Goal: Task Accomplishment & Management: Use online tool/utility

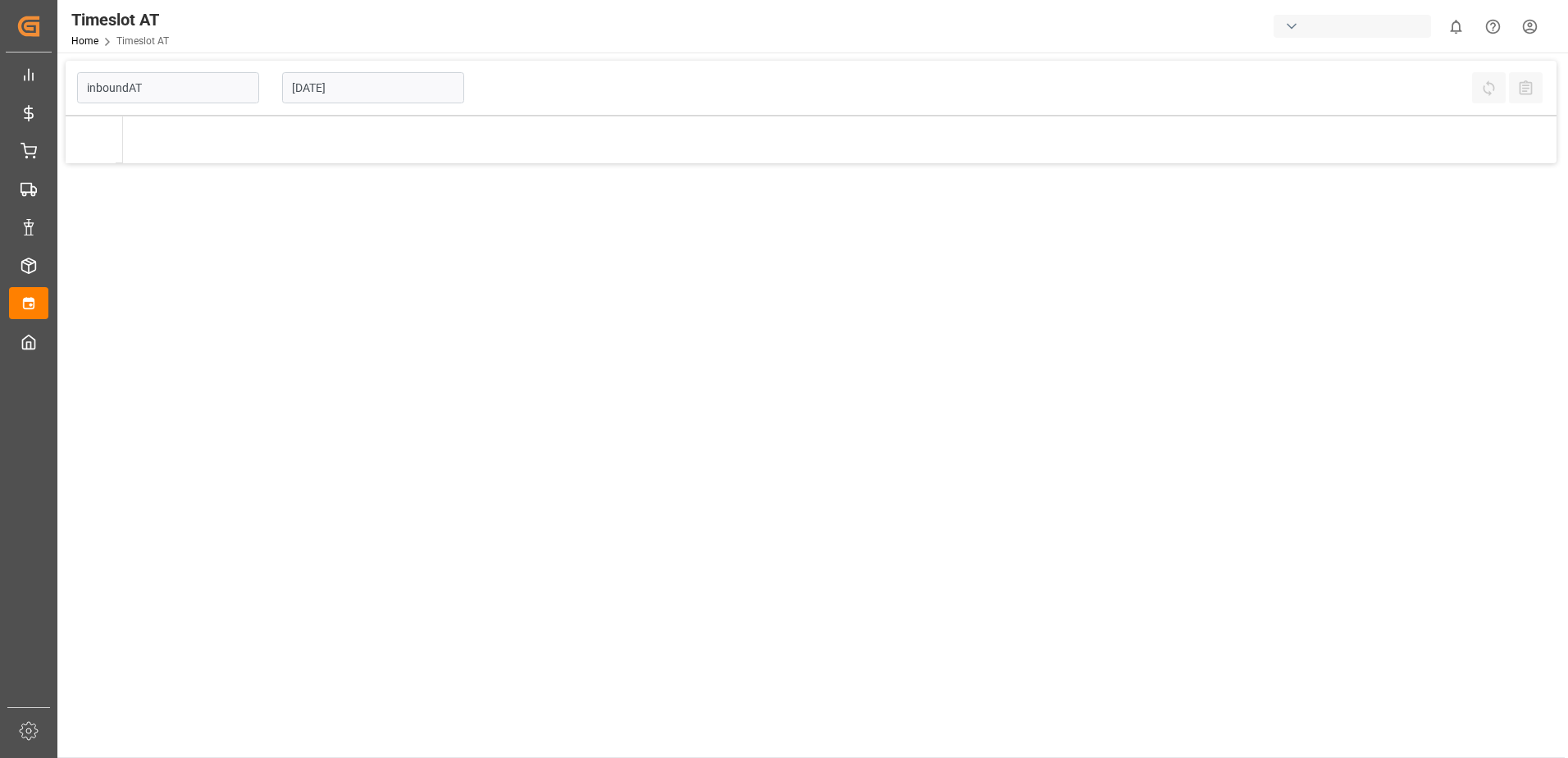
type input "Inbound AT"
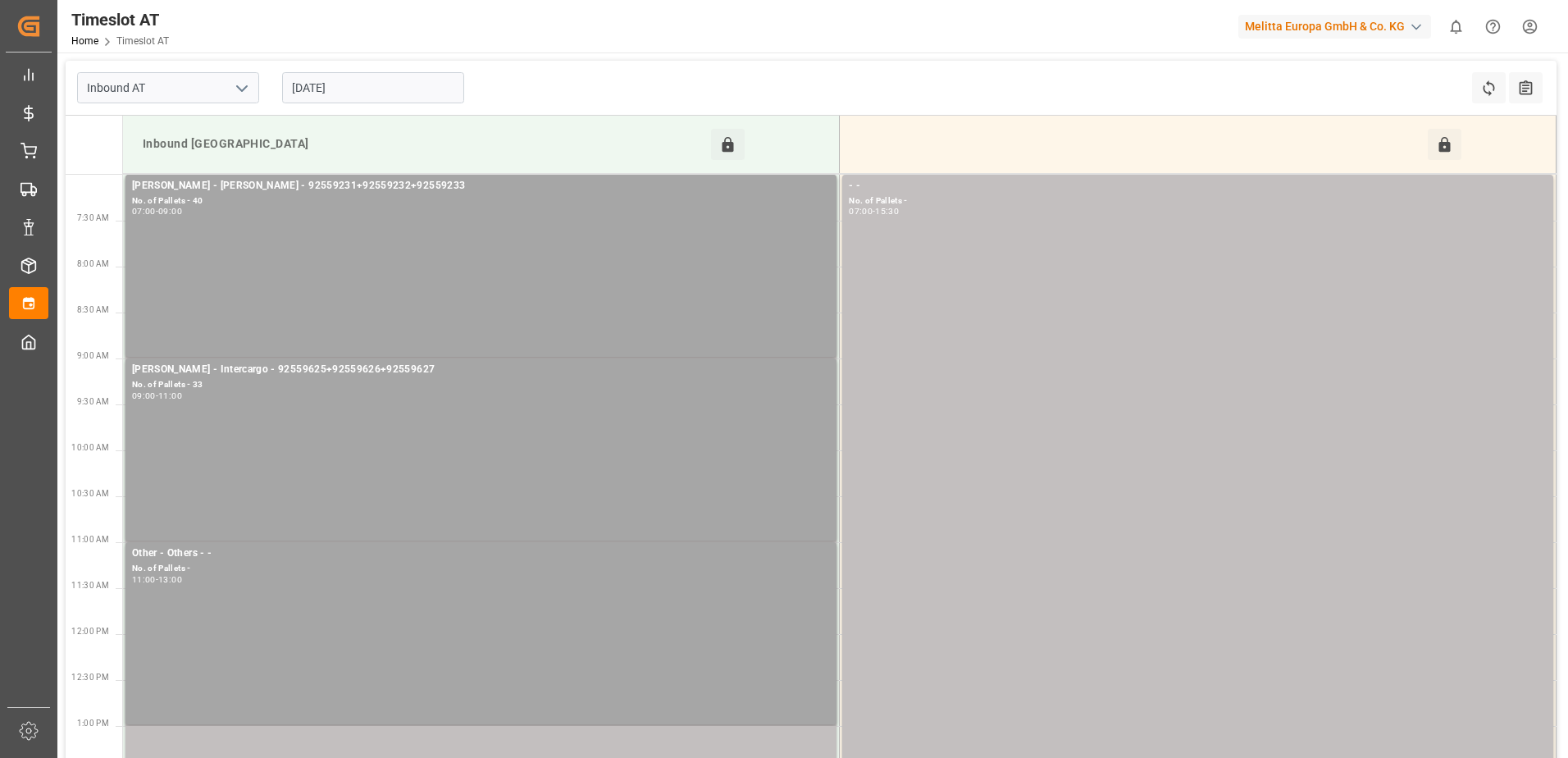
click at [358, 90] on input "[DATE]" at bounding box center [373, 88] width 182 height 31
click at [338, 92] on input "[DATE]" at bounding box center [373, 88] width 182 height 31
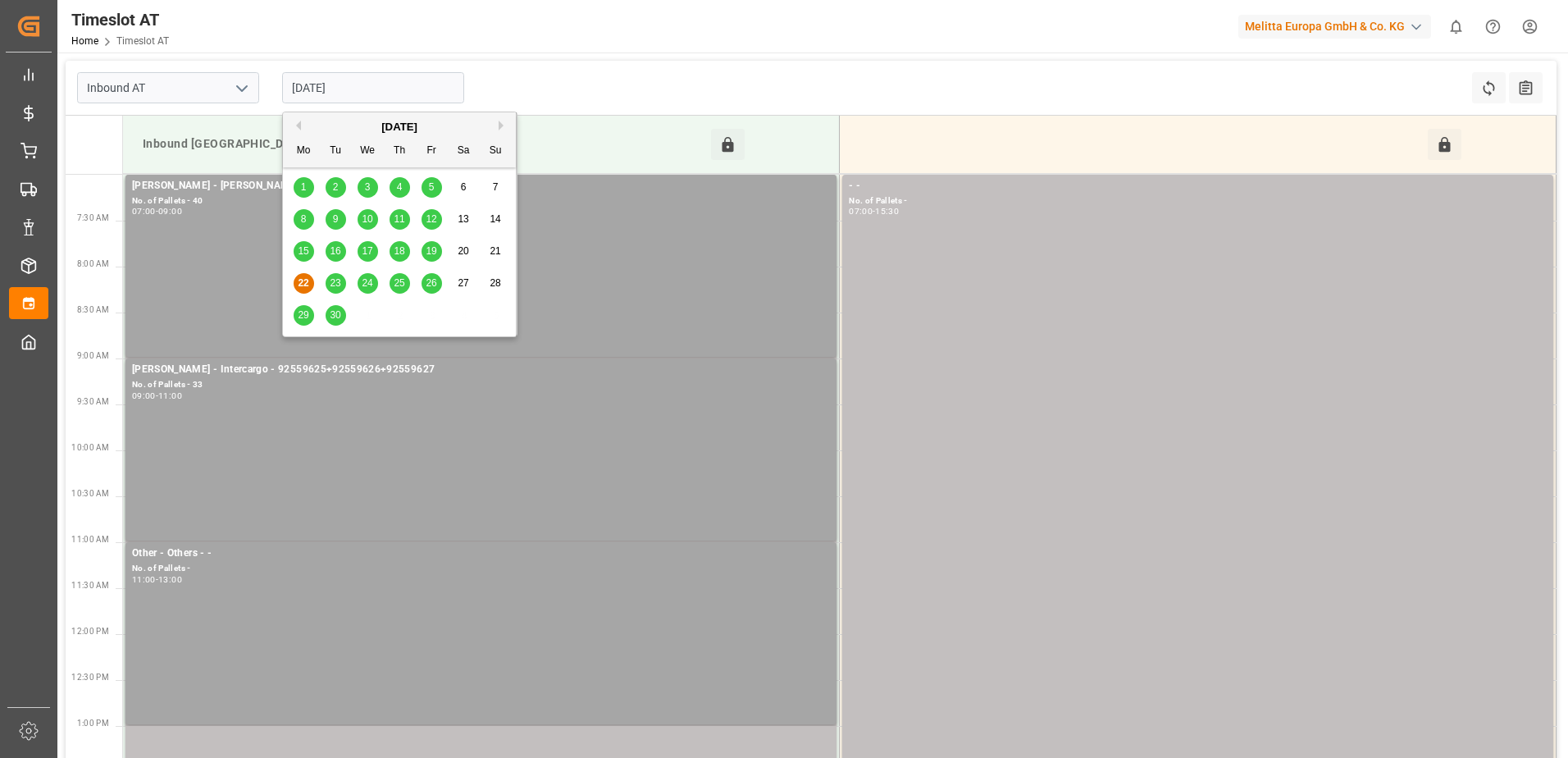
click at [367, 285] on span "24" at bounding box center [367, 283] width 11 height 12
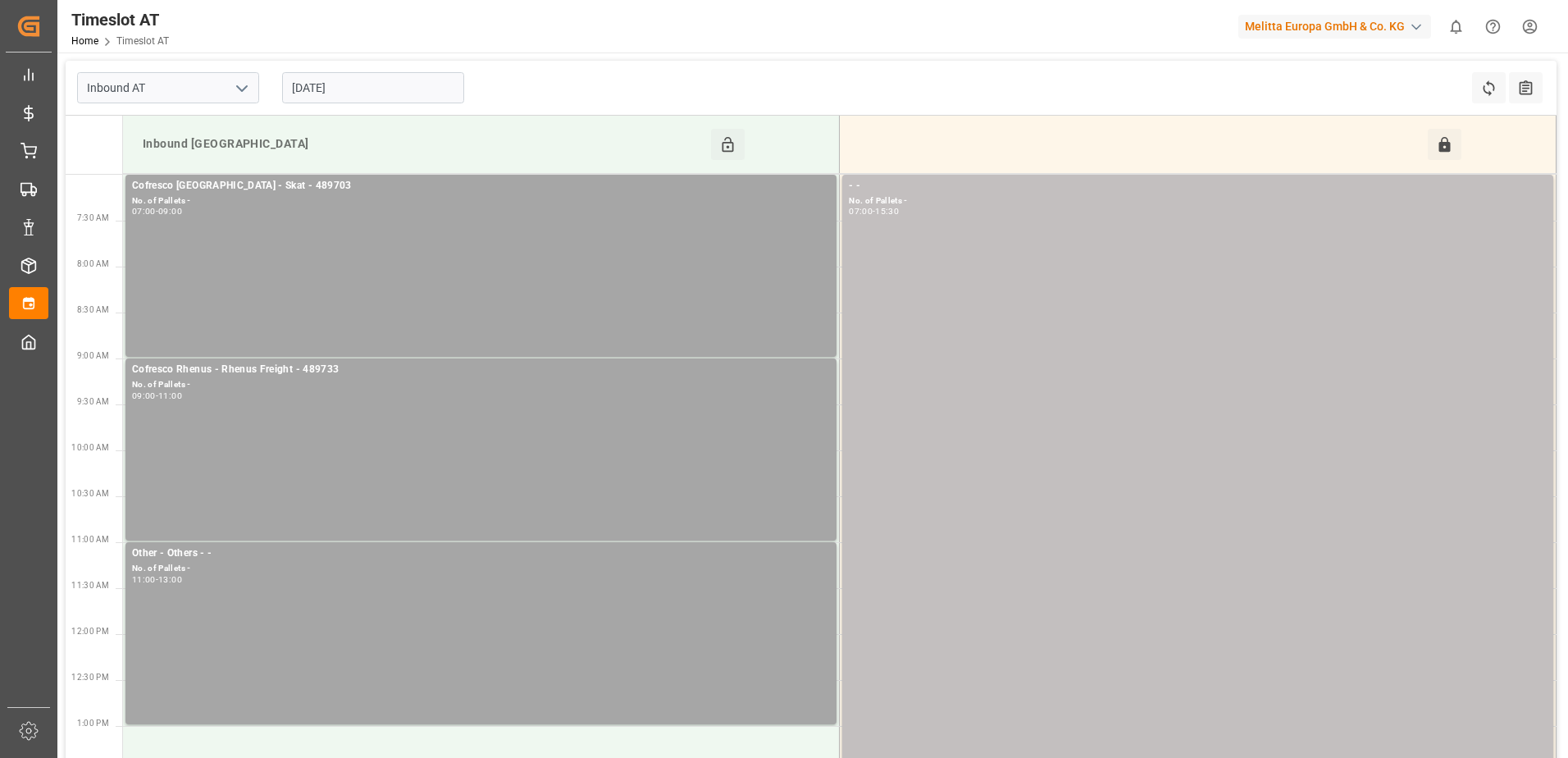
click at [388, 82] on input "[DATE]" at bounding box center [373, 88] width 182 height 31
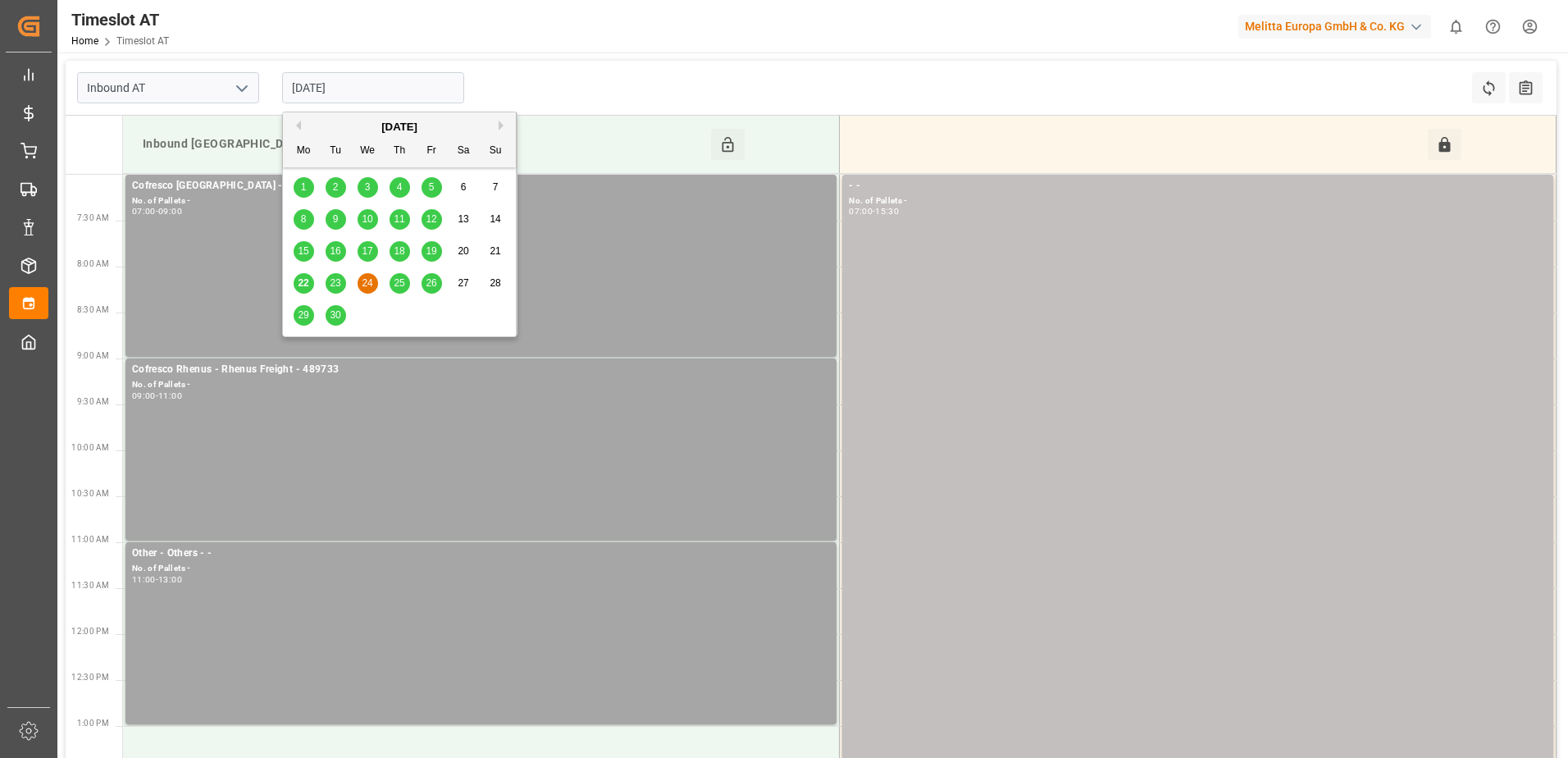
click at [333, 280] on span "23" at bounding box center [336, 283] width 11 height 12
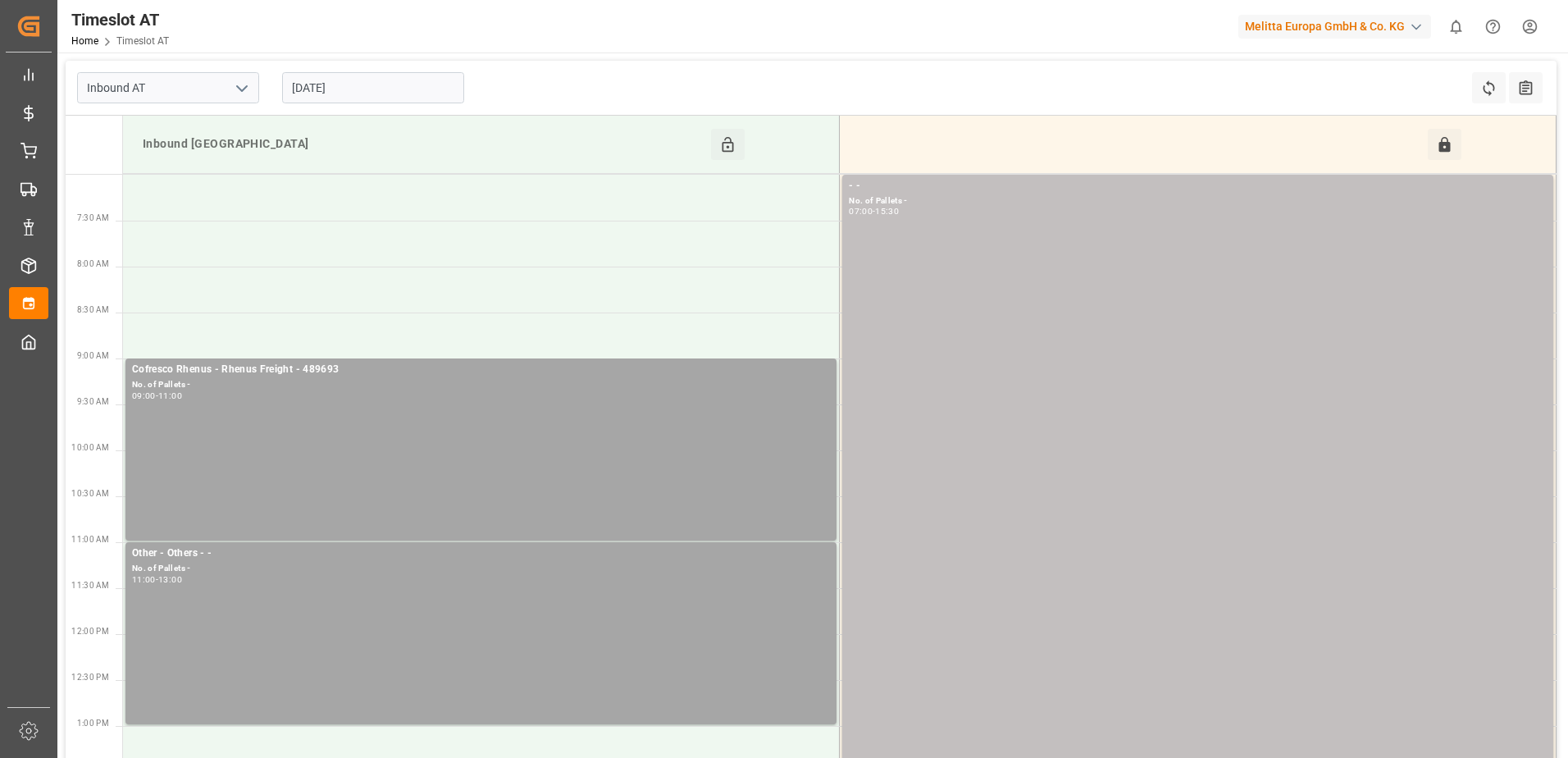
click at [368, 87] on input "[DATE]" at bounding box center [373, 88] width 182 height 31
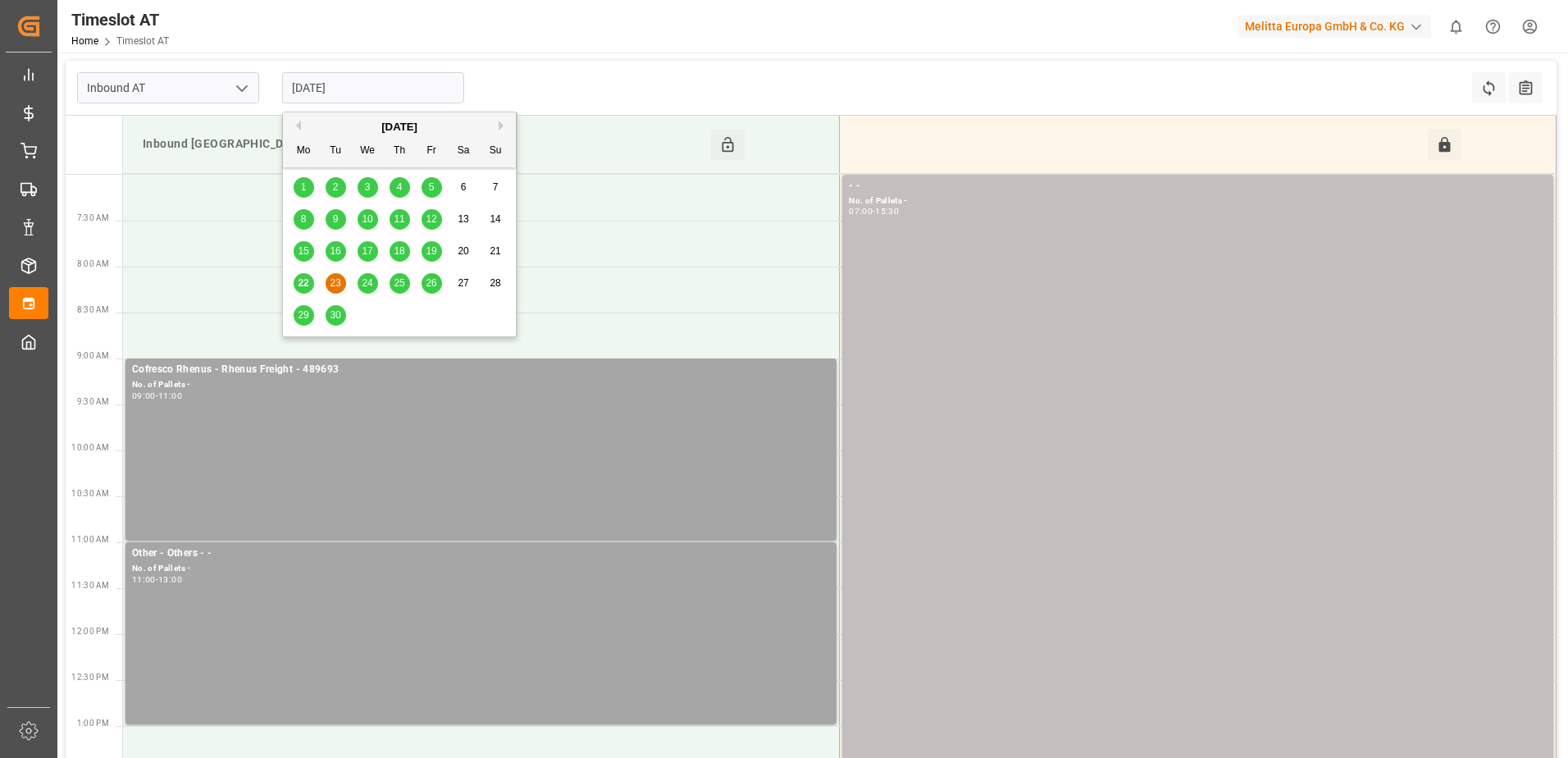
click at [366, 283] on span "24" at bounding box center [367, 283] width 11 height 12
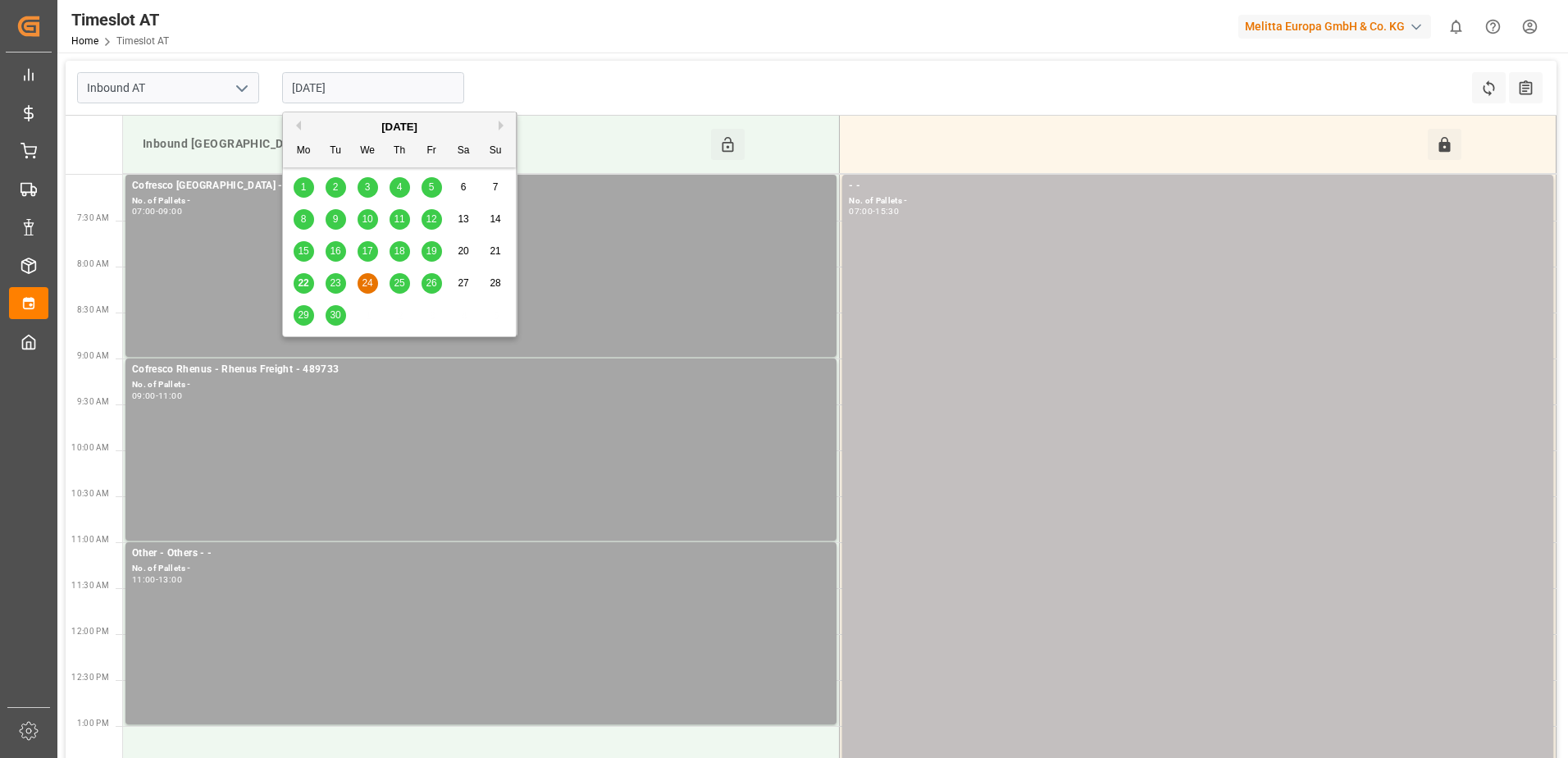
click at [395, 89] on input "[DATE]" at bounding box center [373, 88] width 182 height 31
click at [333, 282] on span "23" at bounding box center [336, 283] width 11 height 12
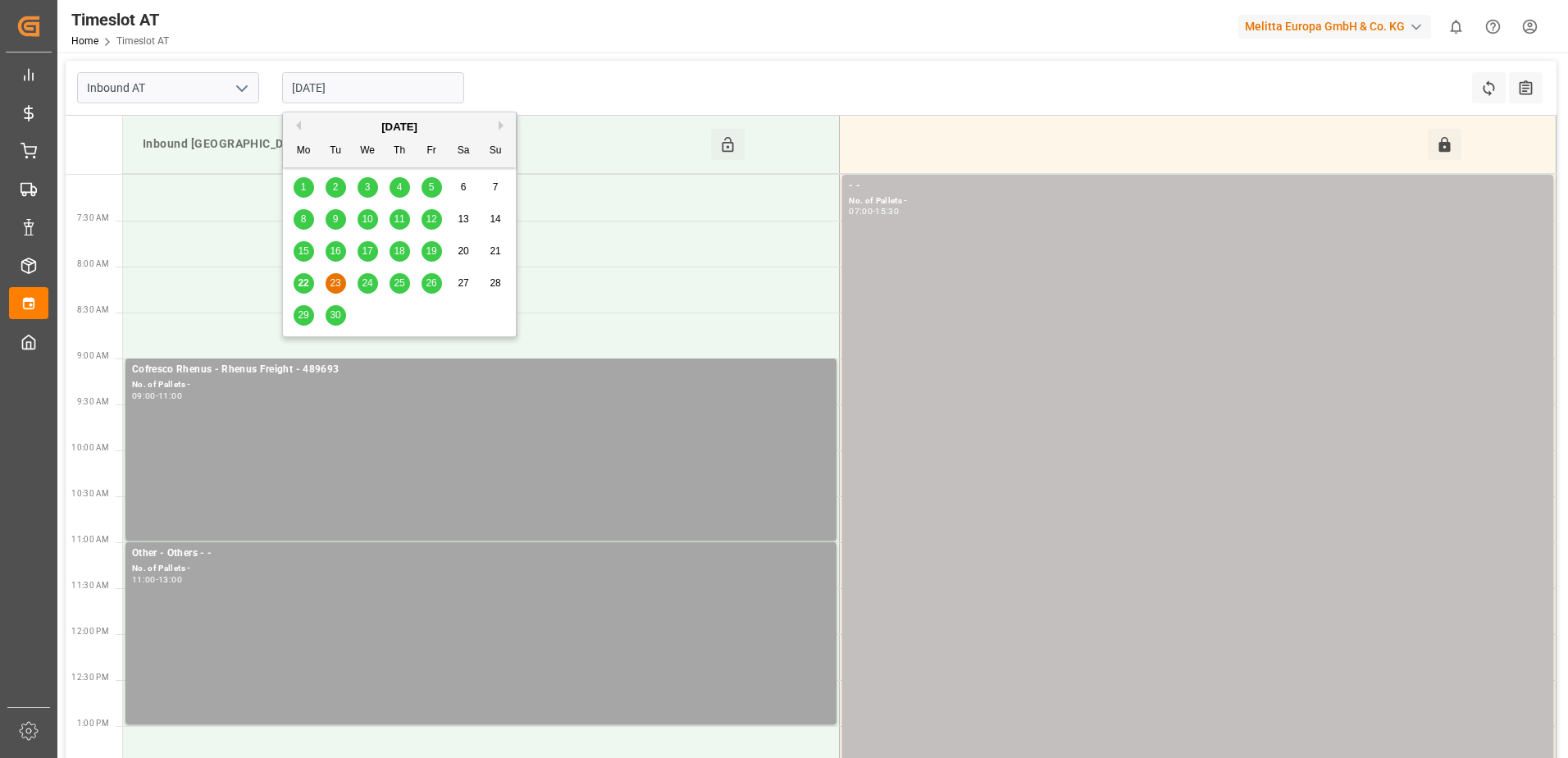
click at [386, 83] on input "[DATE]" at bounding box center [373, 88] width 182 height 31
click at [299, 285] on span "22" at bounding box center [303, 283] width 11 height 12
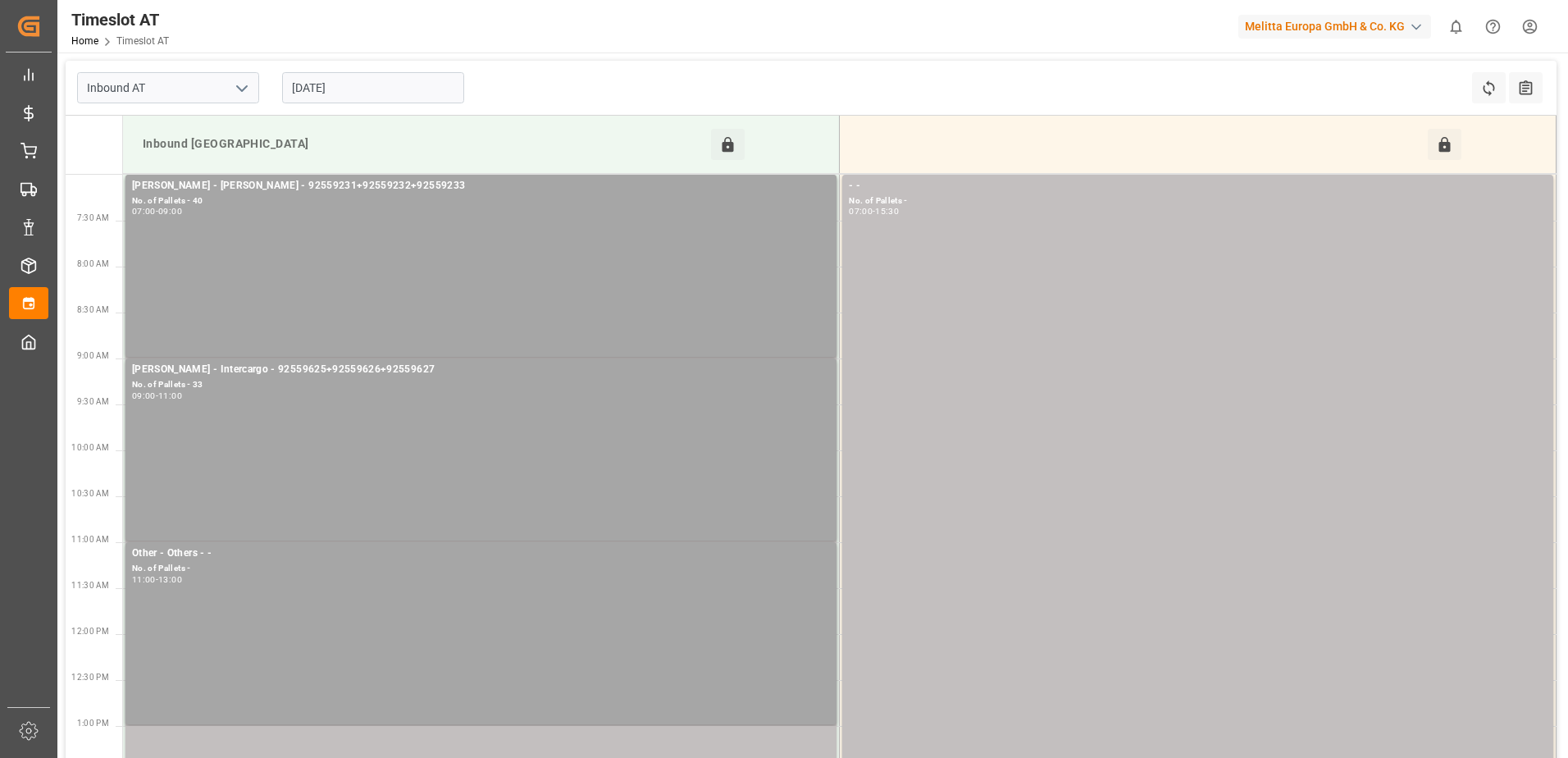
click at [359, 77] on input "[DATE]" at bounding box center [373, 88] width 182 height 31
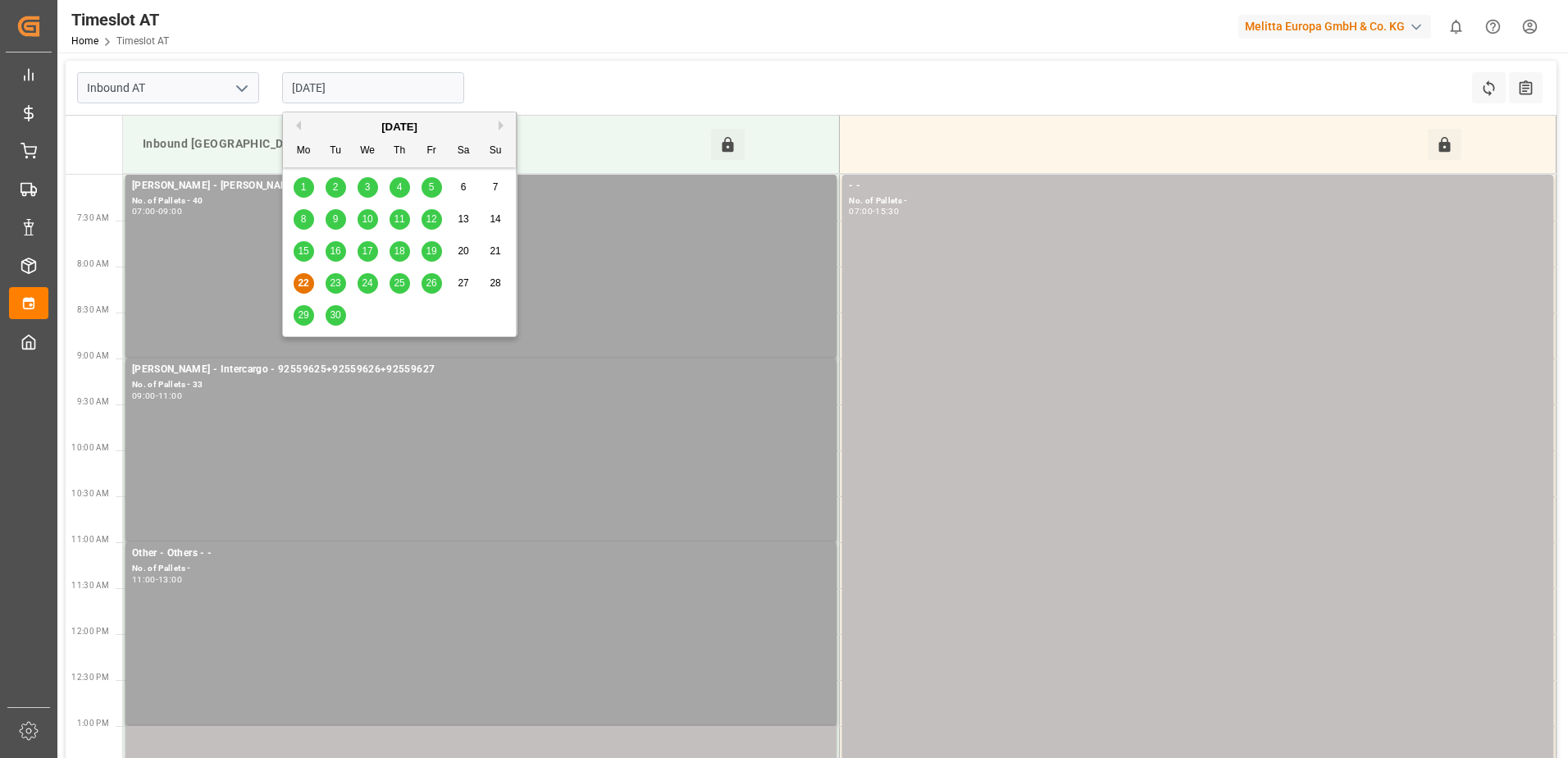
click at [399, 285] on span "25" at bounding box center [399, 283] width 11 height 12
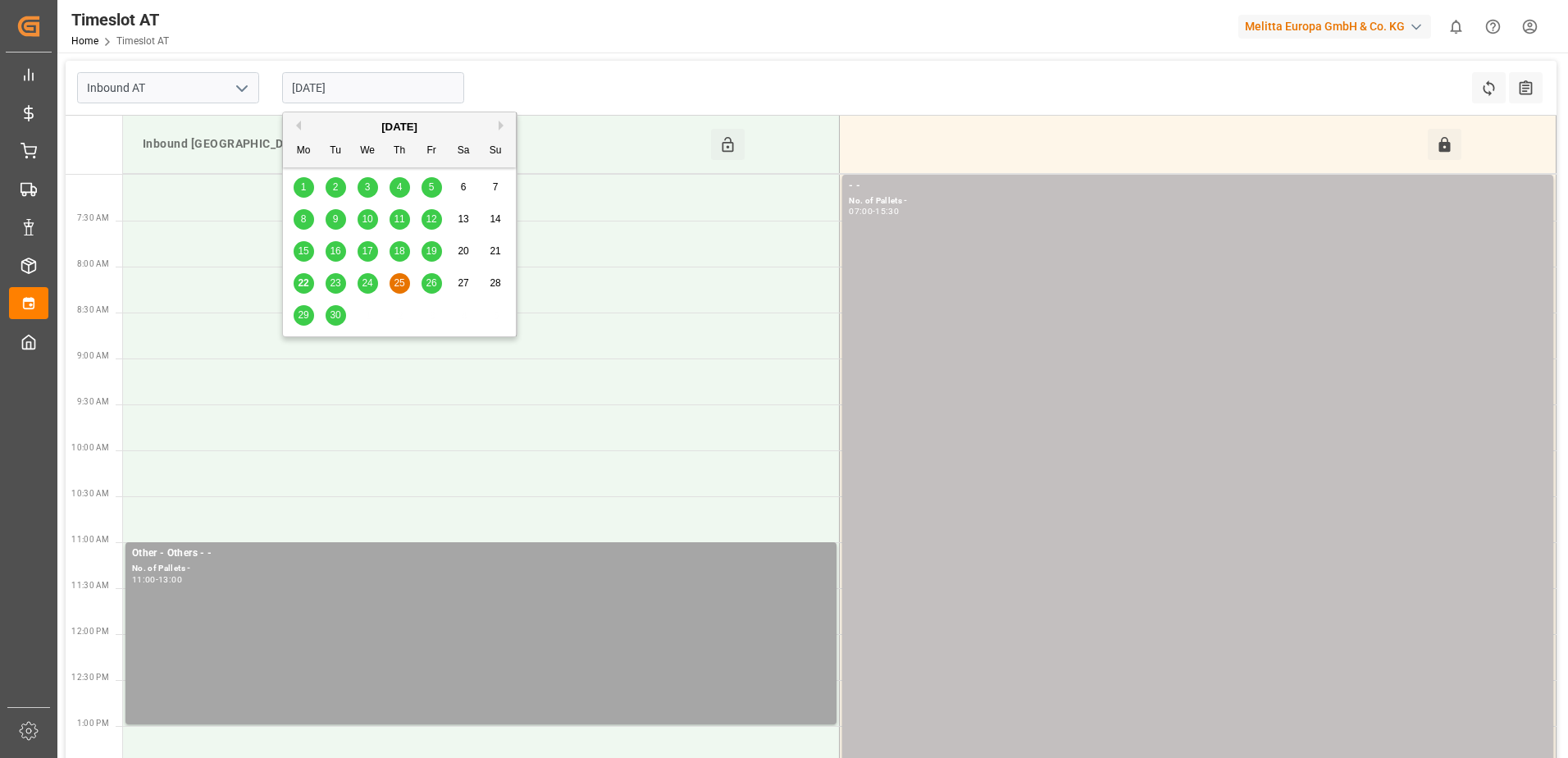
click at [375, 81] on input "[DATE]" at bounding box center [373, 88] width 182 height 31
click at [300, 285] on span "22" at bounding box center [303, 283] width 11 height 12
type input "[DATE]"
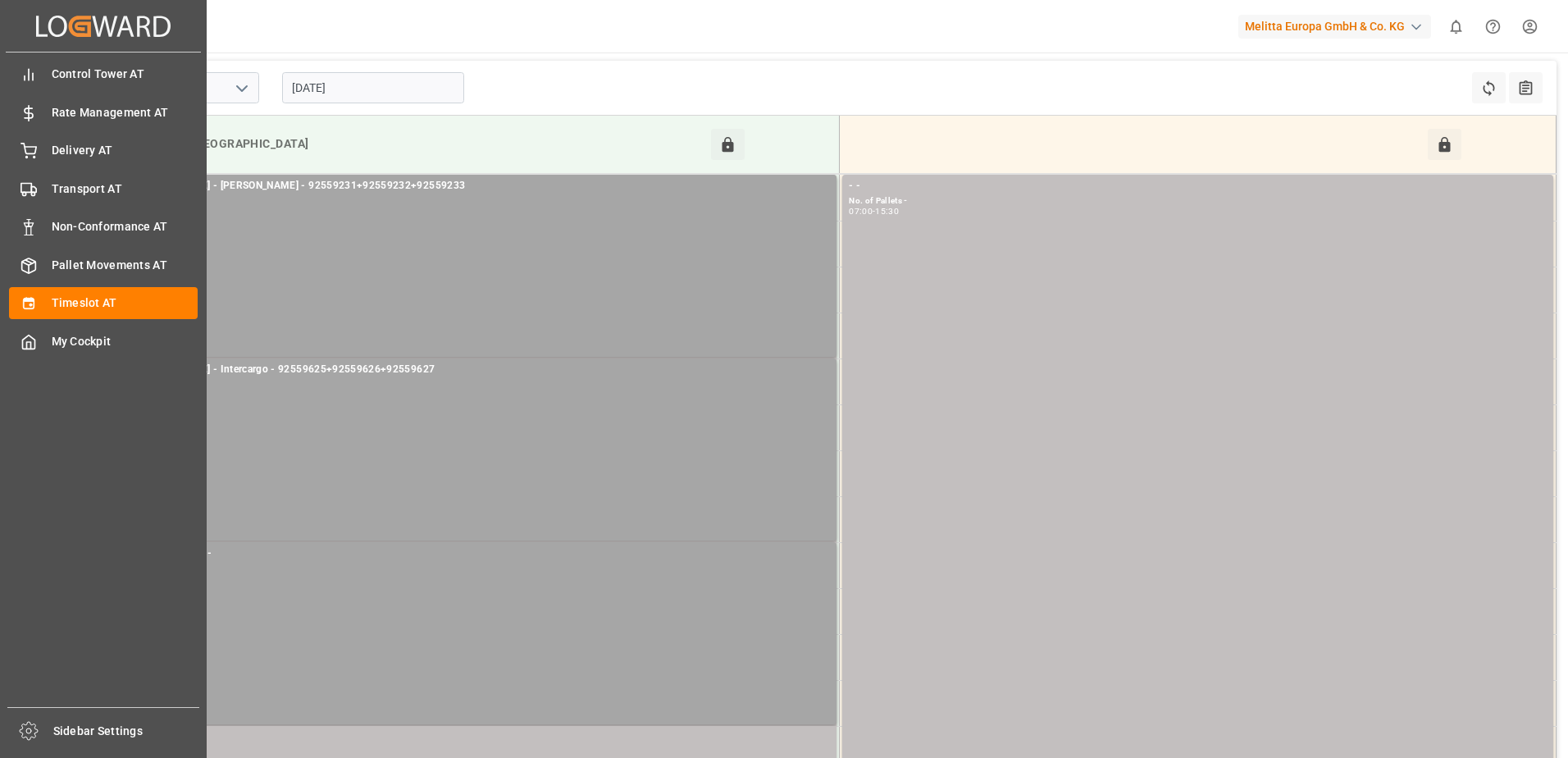
click at [25, 131] on div "Control Tower AT Control Tower AT Rate Management AT Rate Management AT Deliver…" at bounding box center [102, 380] width 195 height 655
click at [26, 158] on icon at bounding box center [29, 151] width 16 height 16
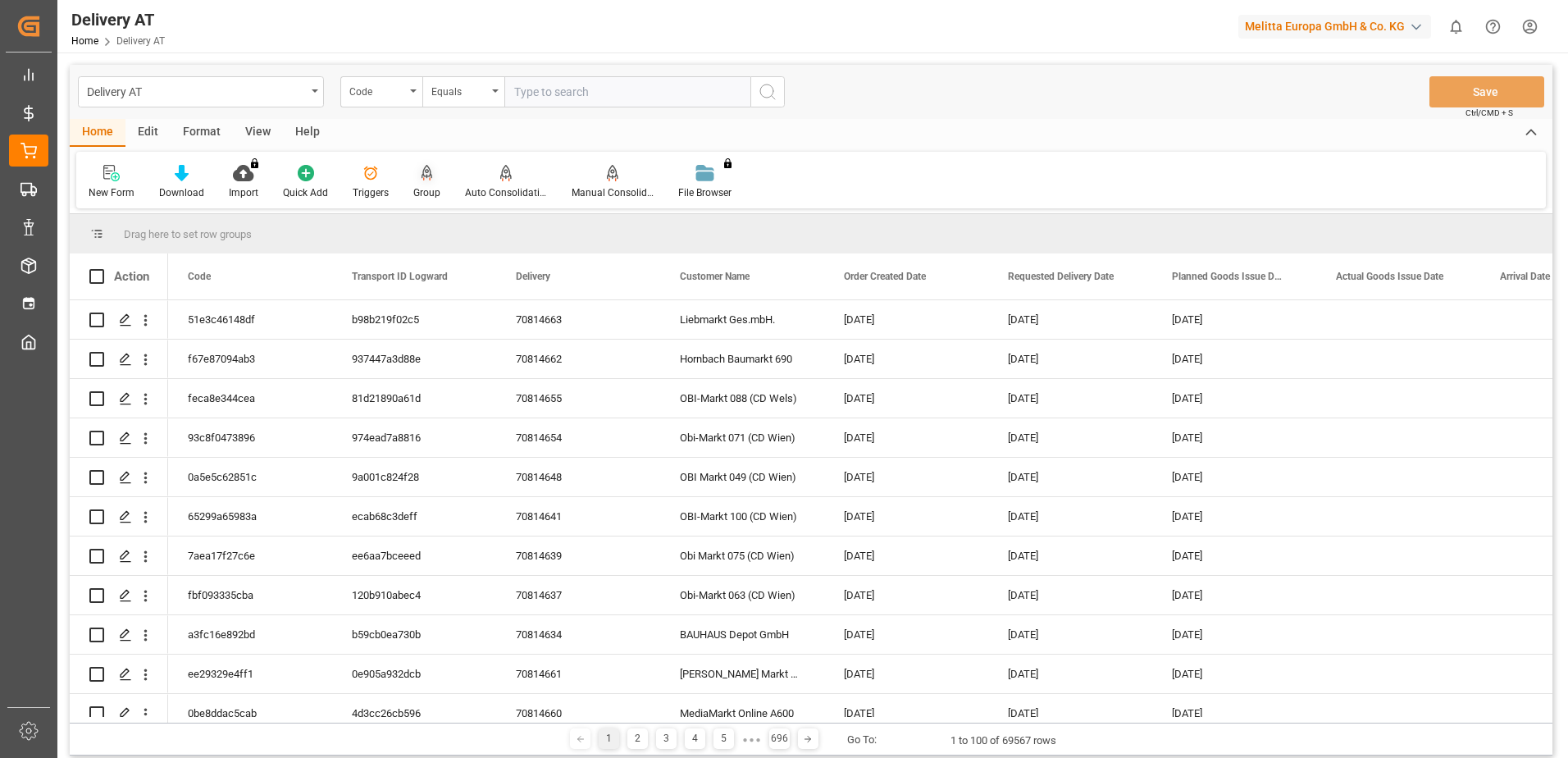
click at [431, 180] on div at bounding box center [427, 172] width 27 height 17
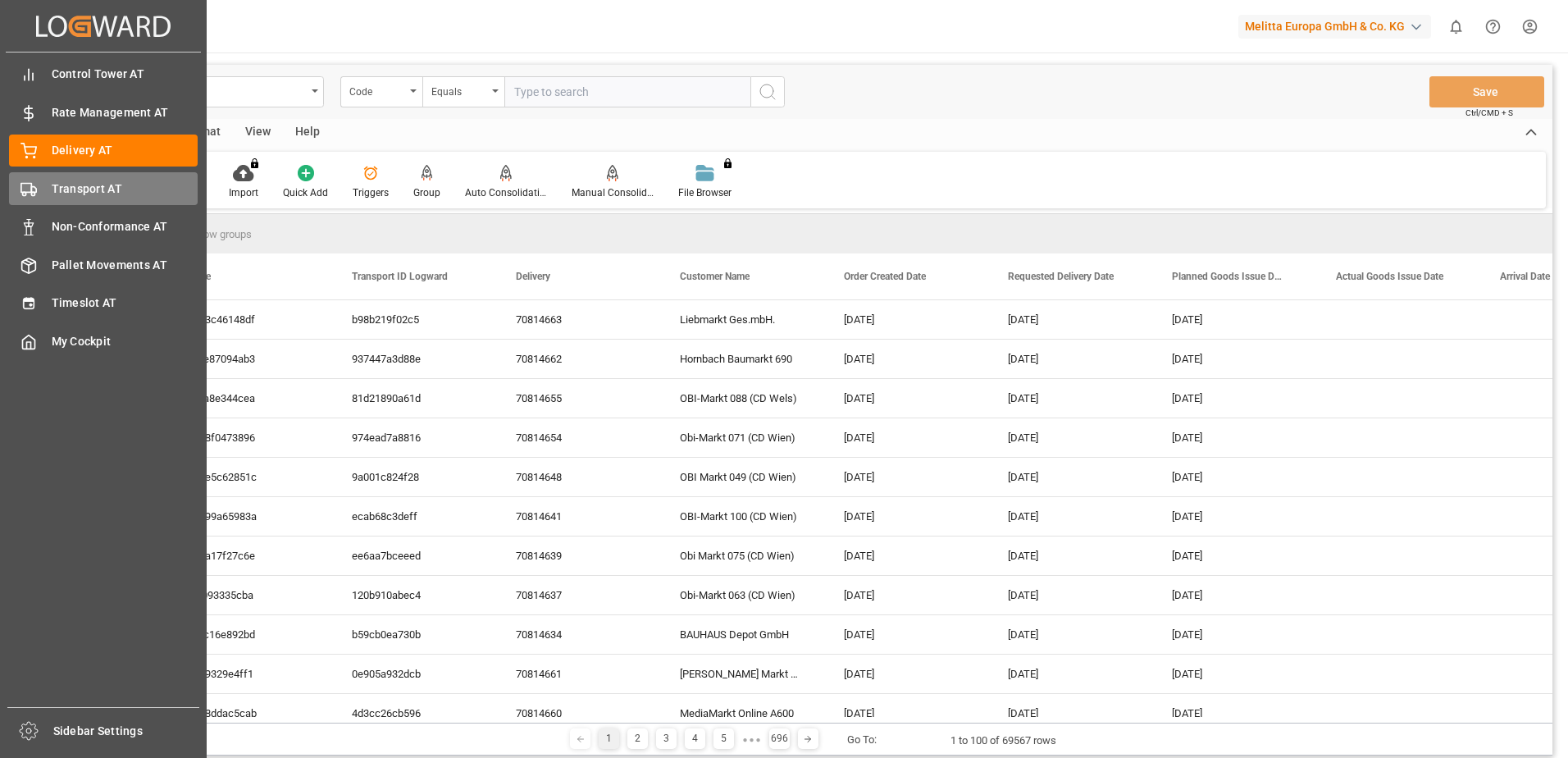
click at [35, 184] on icon at bounding box center [29, 190] width 16 height 16
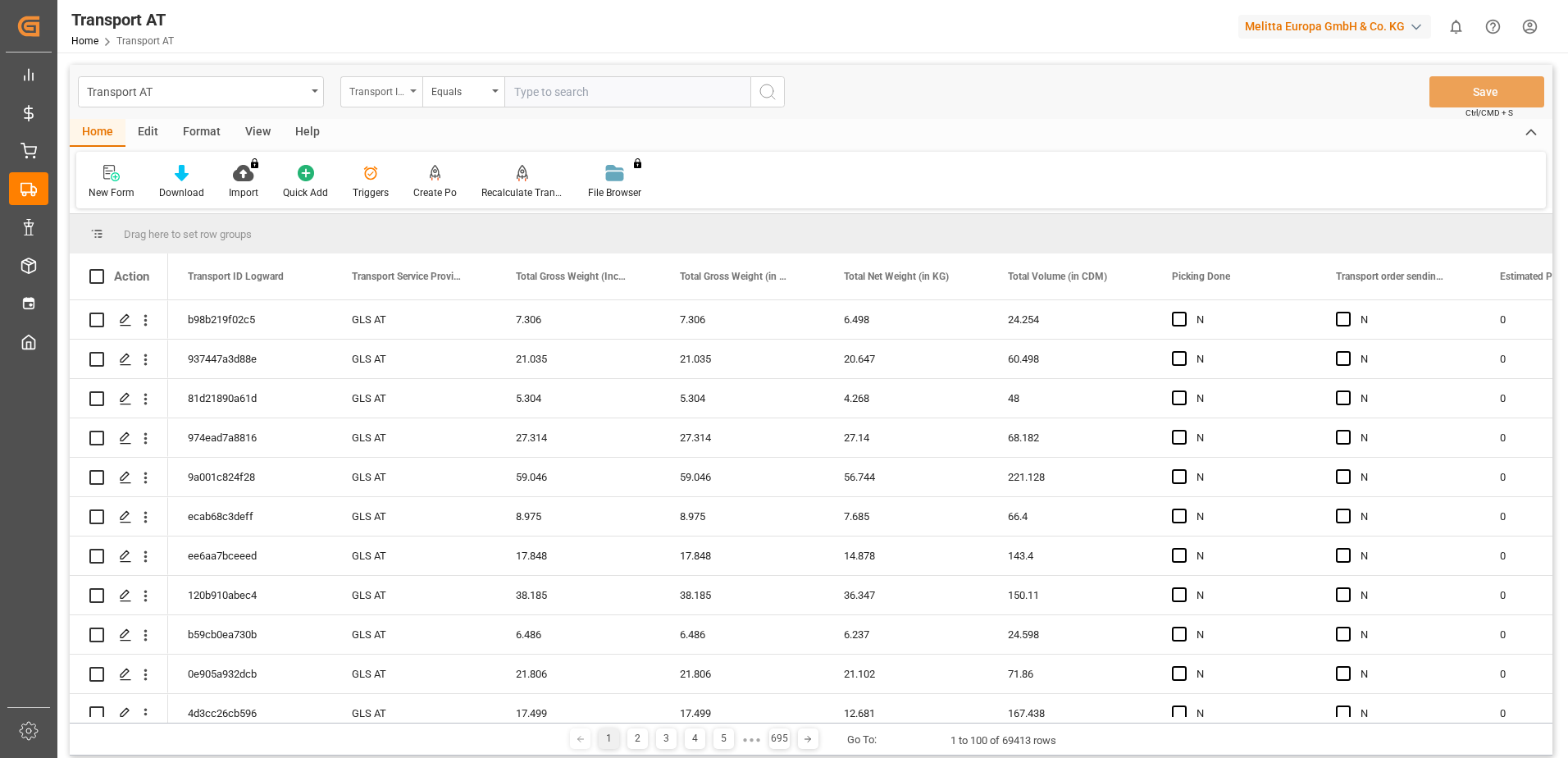
click at [401, 99] on div "Transport ID Logward" at bounding box center [381, 92] width 82 height 31
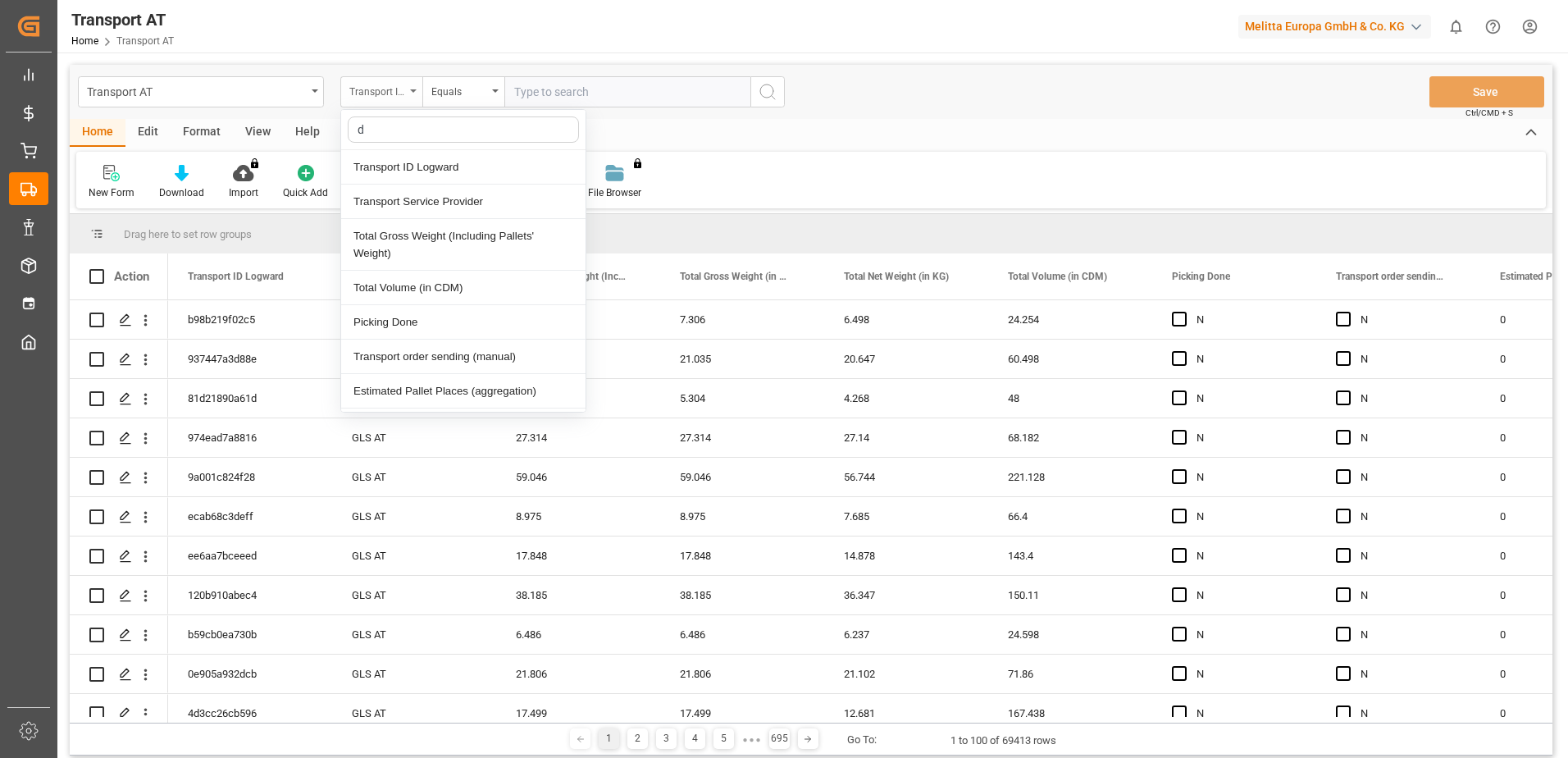
type input "do"
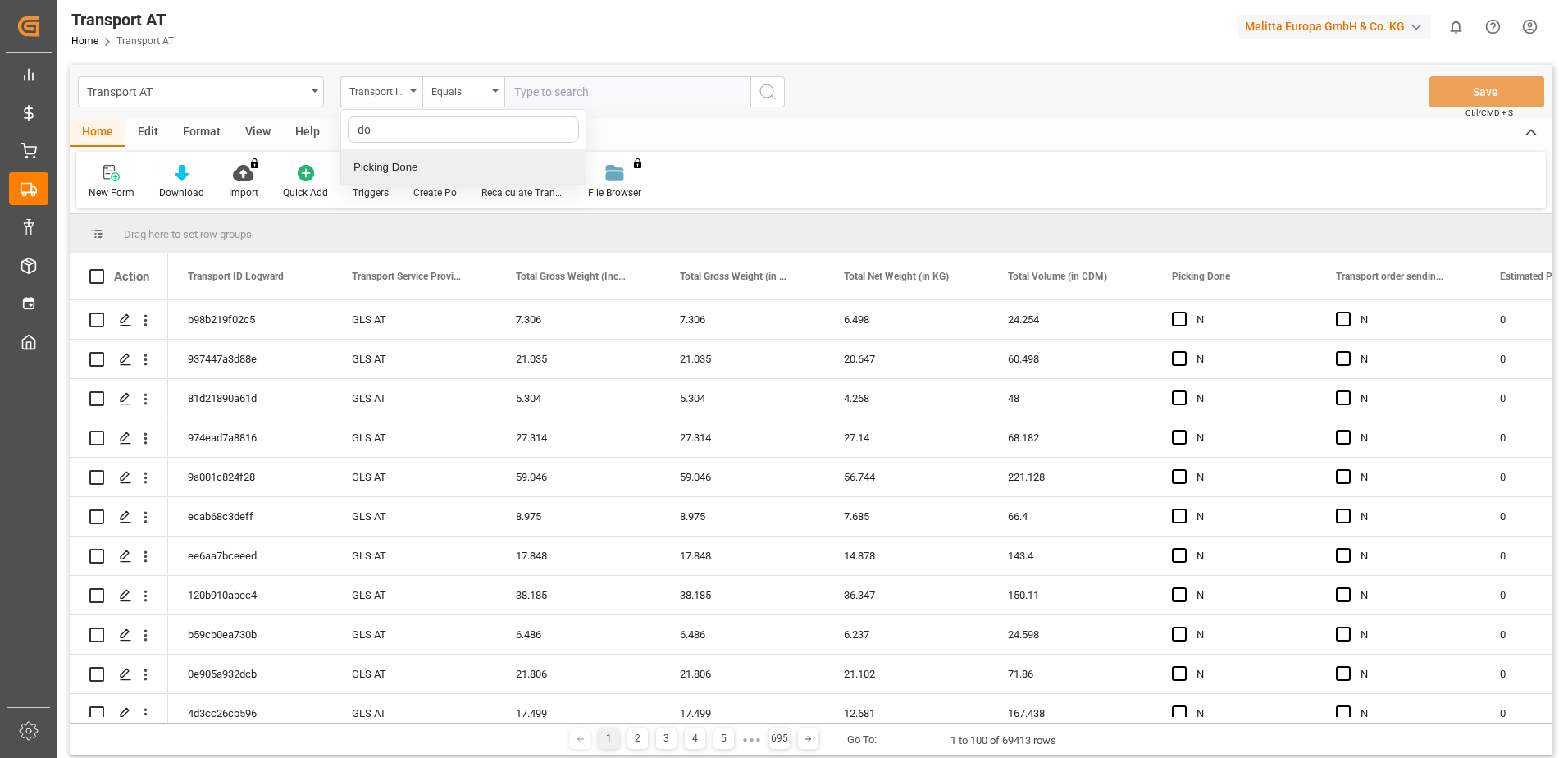
click at [460, 163] on div "Picking Done" at bounding box center [463, 167] width 244 height 34
click at [565, 78] on input "text" at bounding box center [627, 92] width 246 height 31
type input "Y"
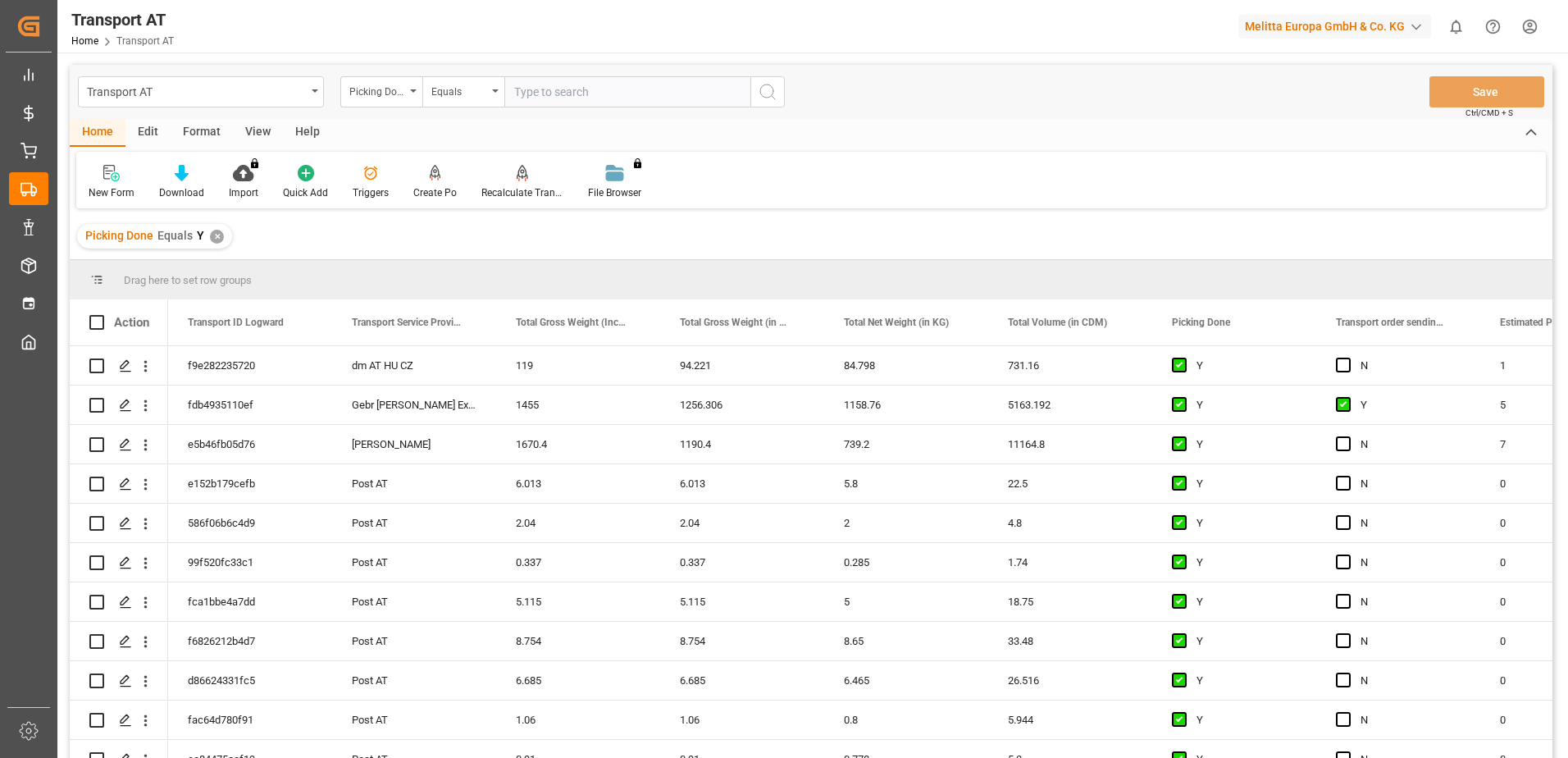
click at [414, 94] on div "Picking Done" at bounding box center [381, 92] width 82 height 31
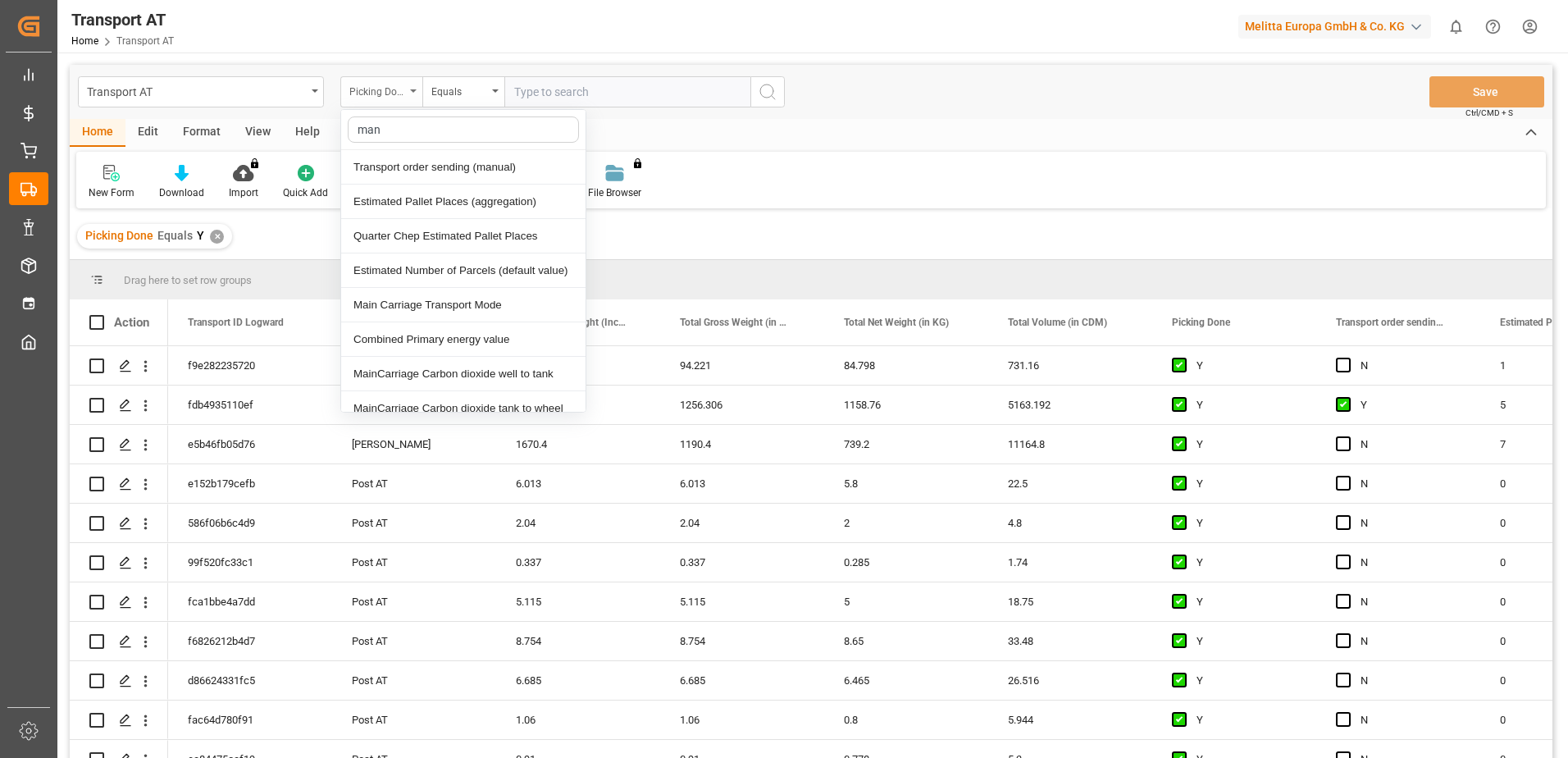
type input "manu"
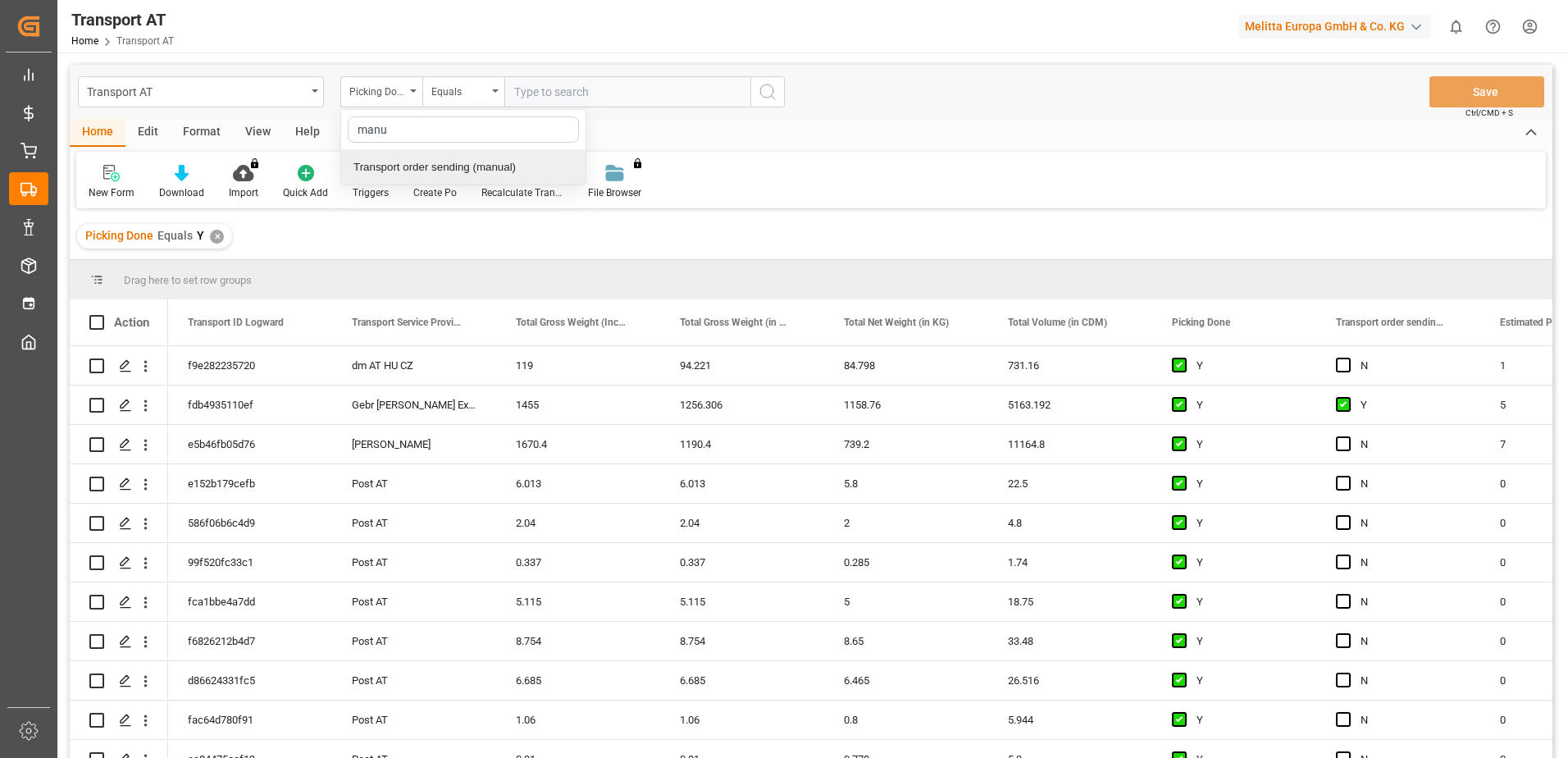
click at [416, 173] on div "Transport order sending (manual)" at bounding box center [463, 167] width 244 height 34
click at [553, 98] on input "text" at bounding box center [627, 92] width 246 height 31
type input "N"
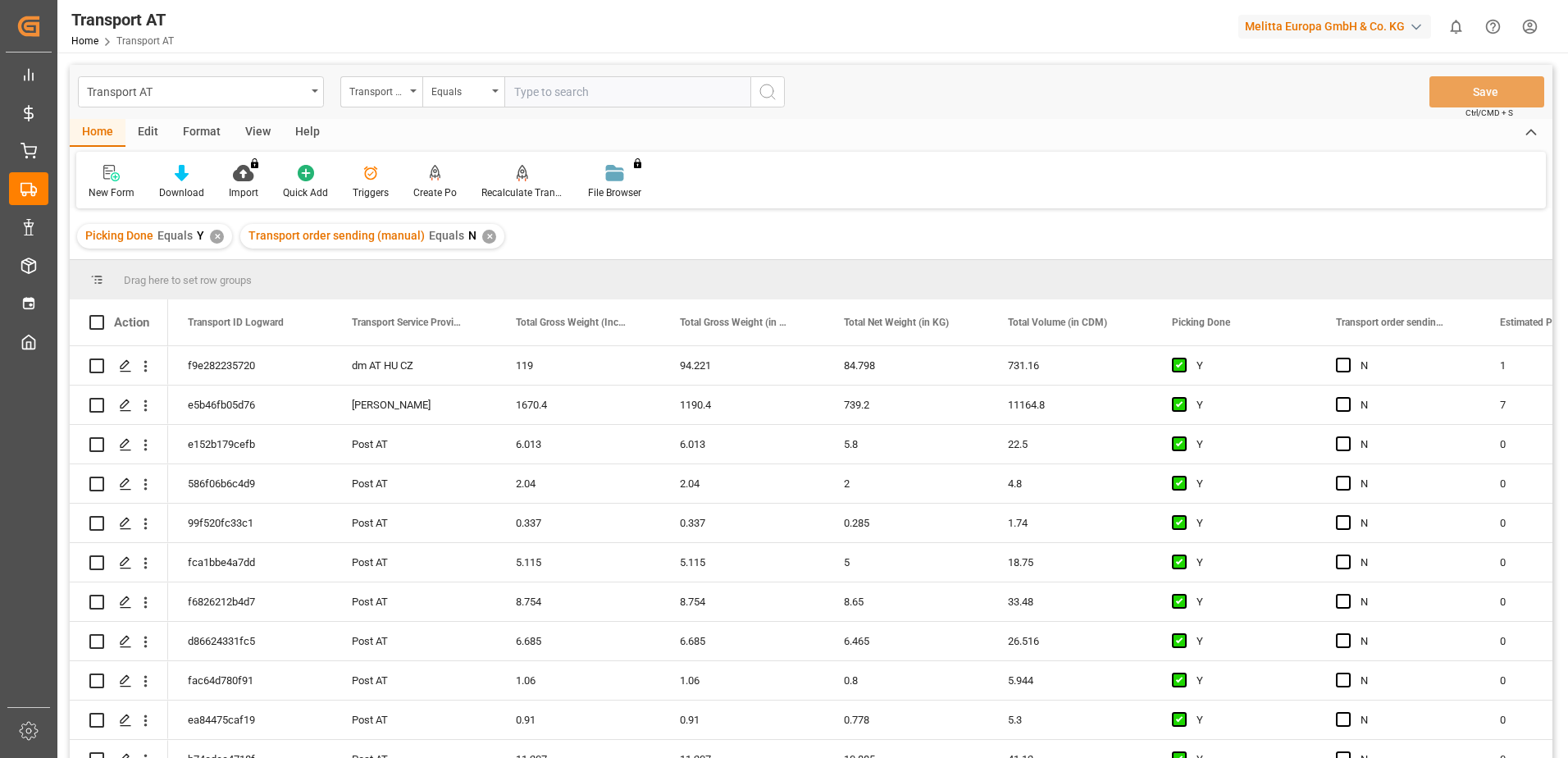
click at [414, 91] on icon "open menu" at bounding box center [413, 92] width 6 height 4
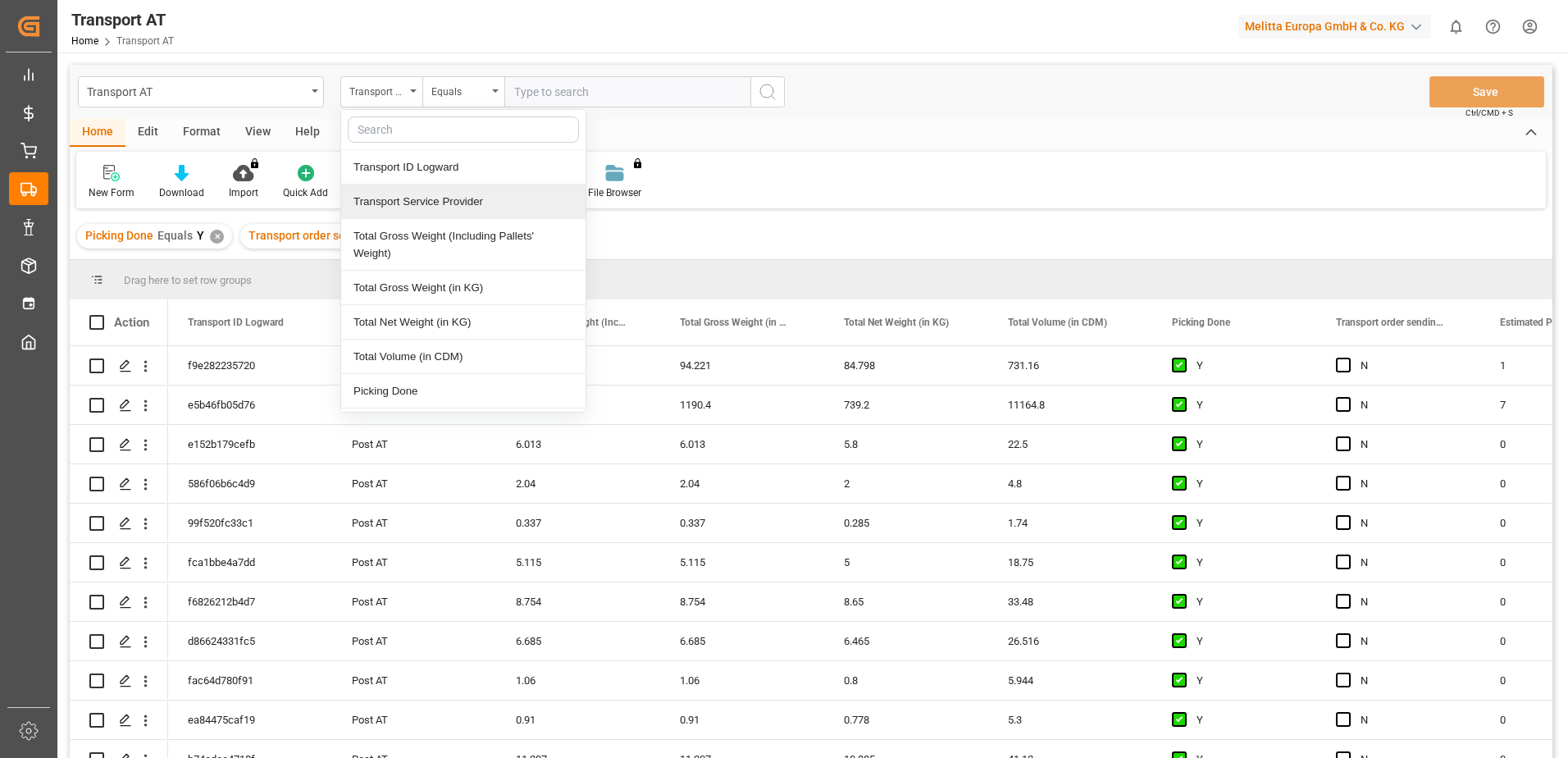
click at [431, 202] on div "Transport Service Provider" at bounding box center [463, 201] width 244 height 34
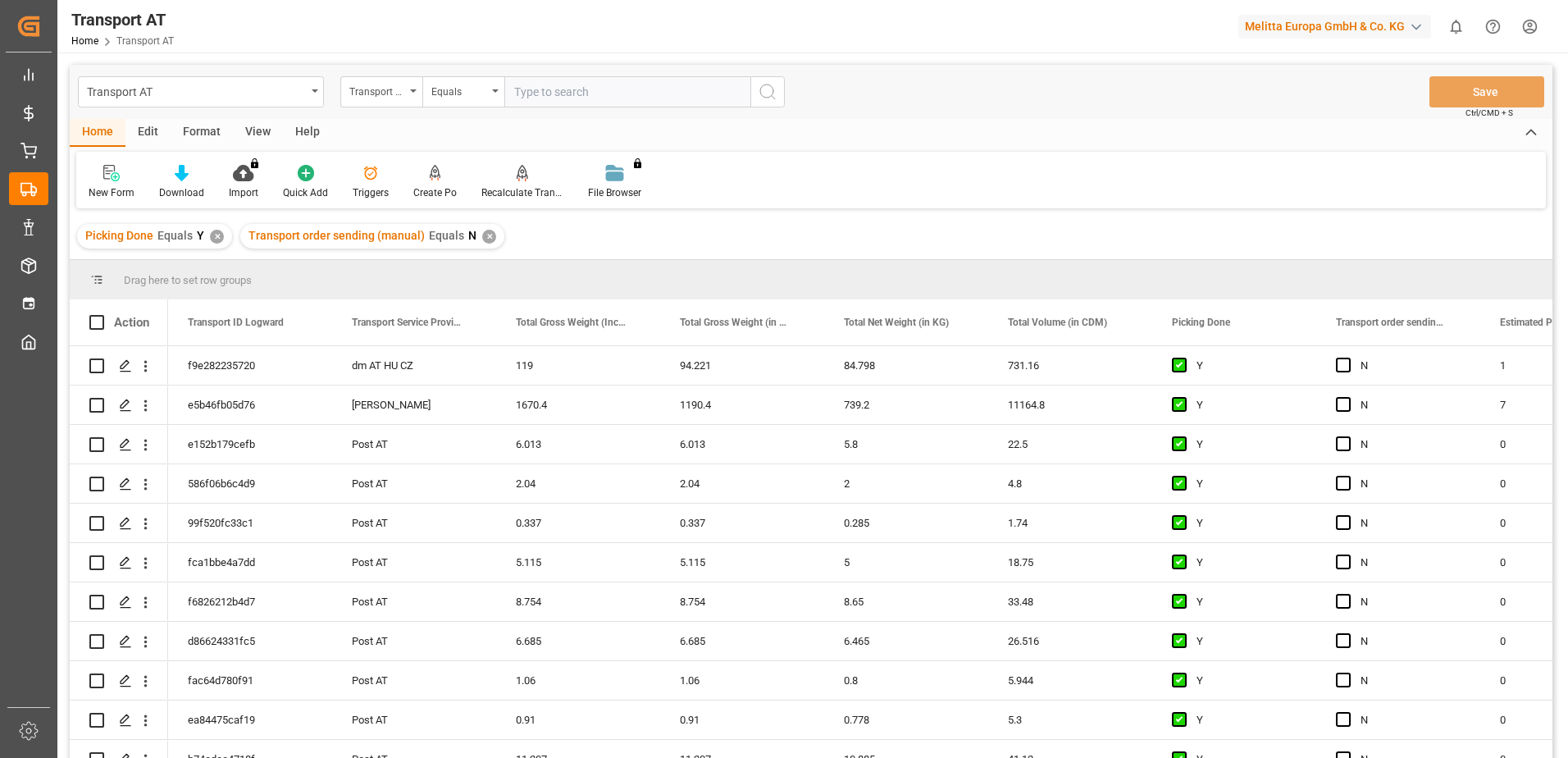
click at [579, 91] on input "text" at bounding box center [627, 92] width 246 height 31
type input "gebr weiss"
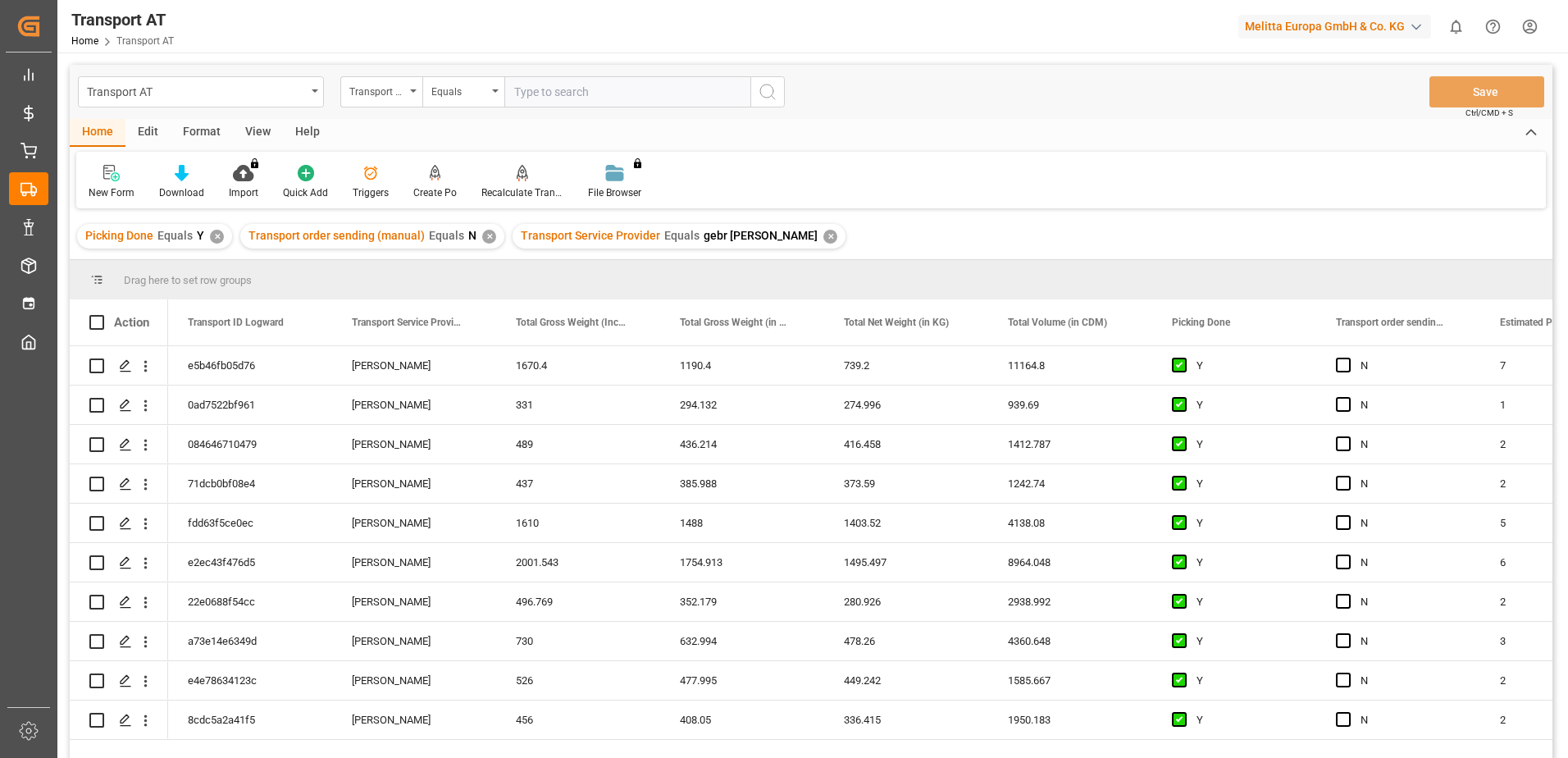
click at [260, 128] on div "View" at bounding box center [258, 132] width 50 height 28
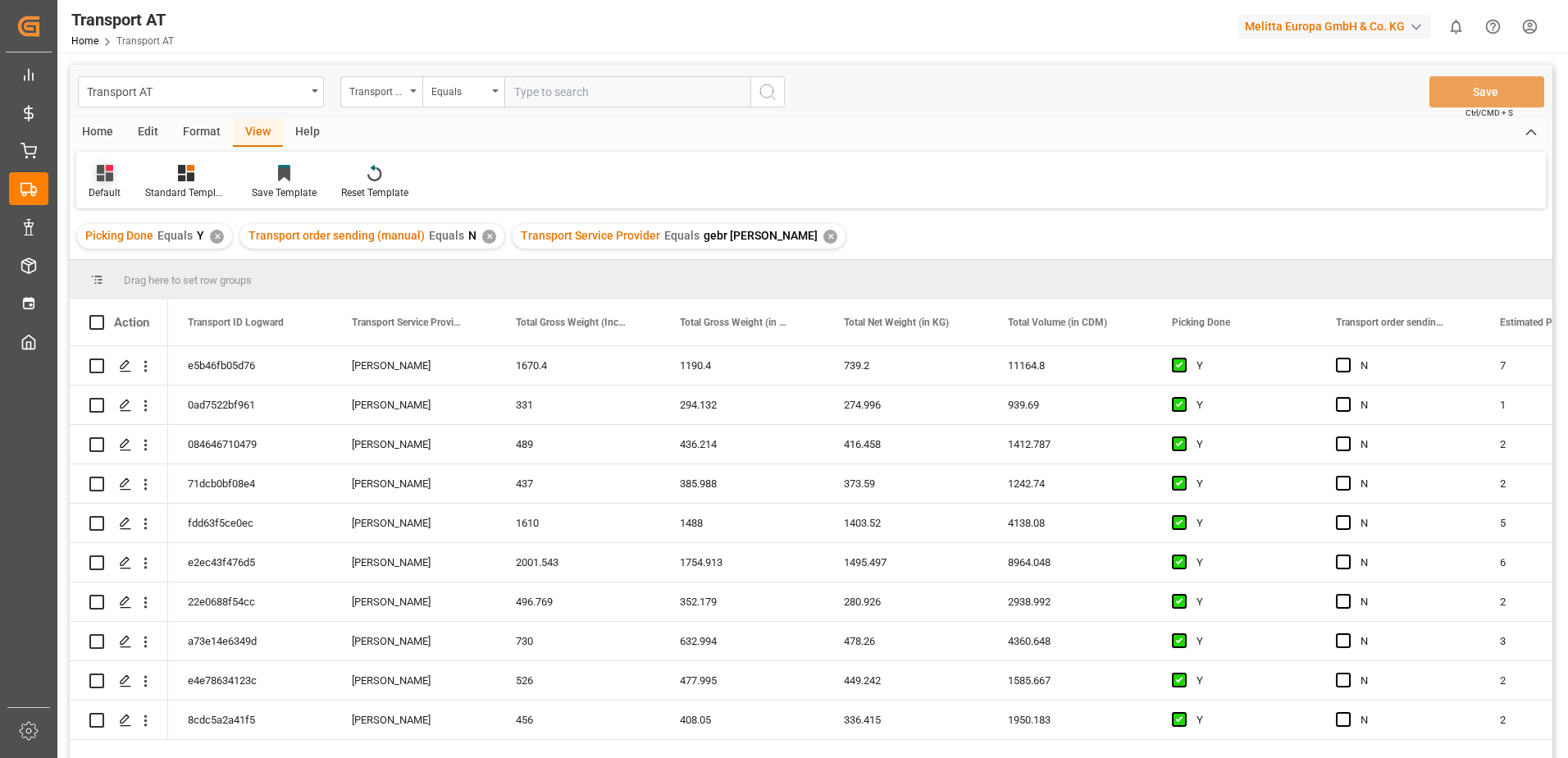
click at [104, 180] on icon at bounding box center [105, 173] width 16 height 16
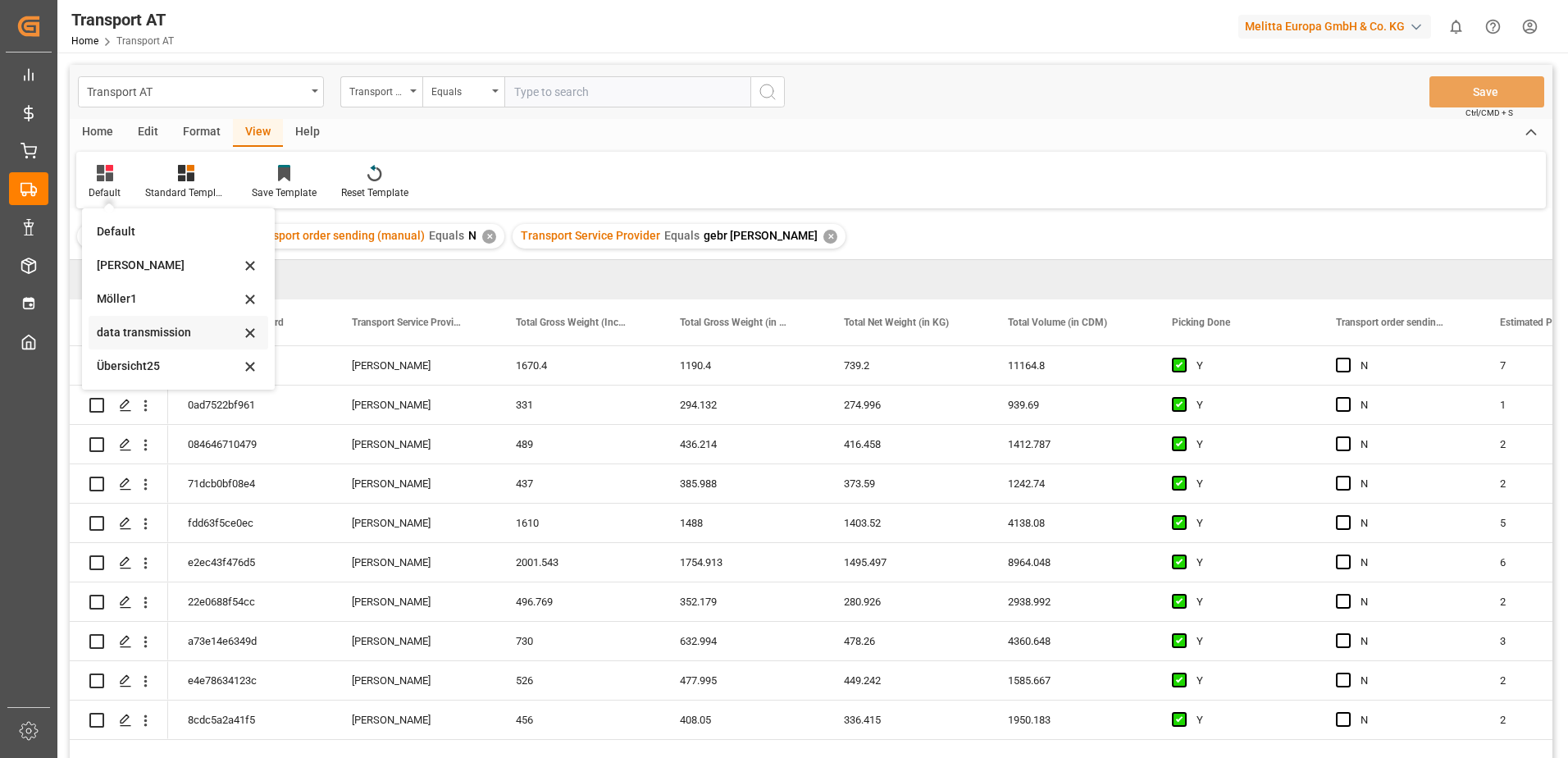
click at [151, 334] on div "data transmission" at bounding box center [169, 332] width 143 height 17
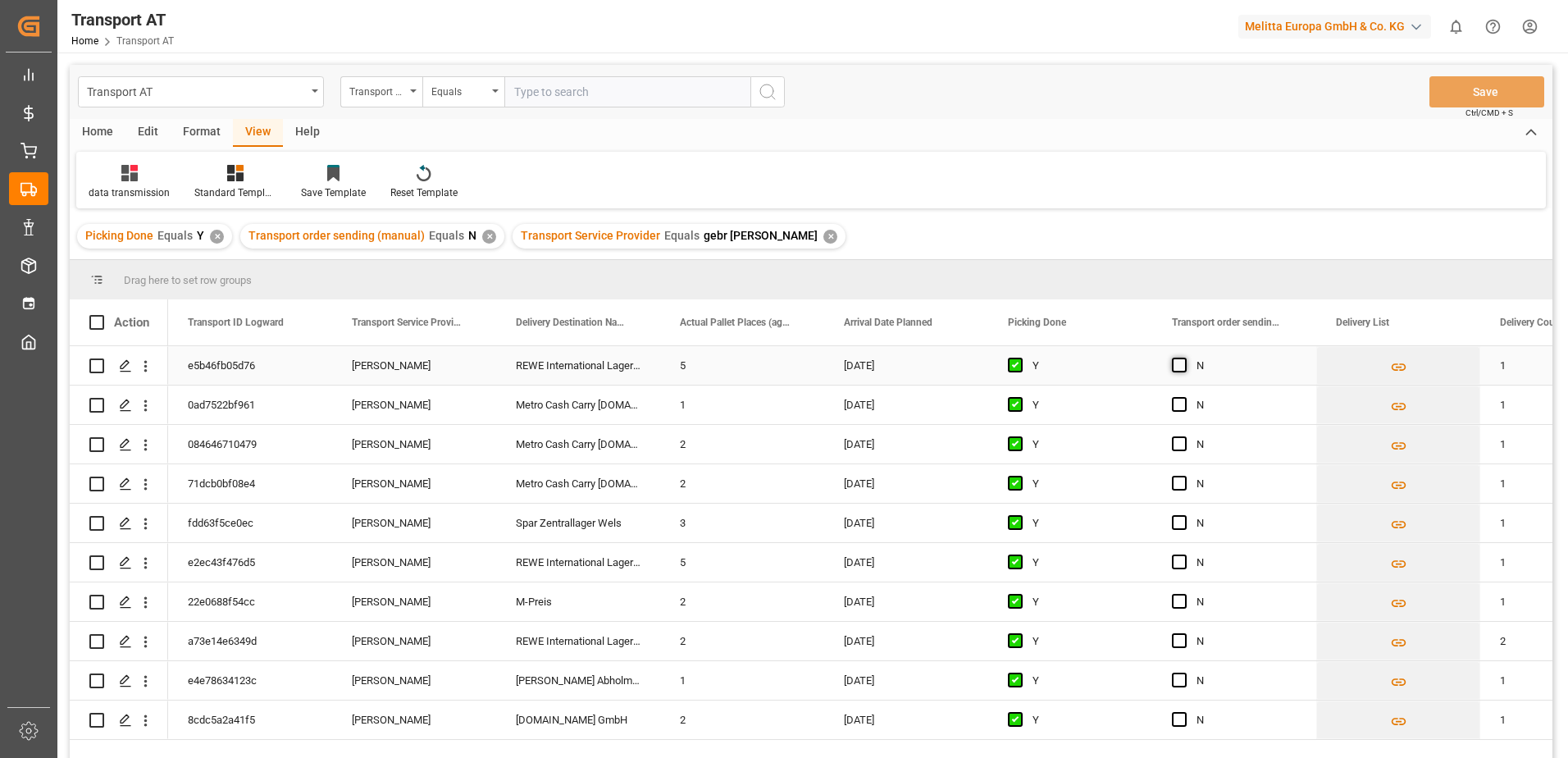
click at [1179, 365] on span "Press SPACE to select this row." at bounding box center [1179, 364] width 15 height 15
click at [1184, 357] on input "Press SPACE to select this row." at bounding box center [1184, 357] width 0 height 0
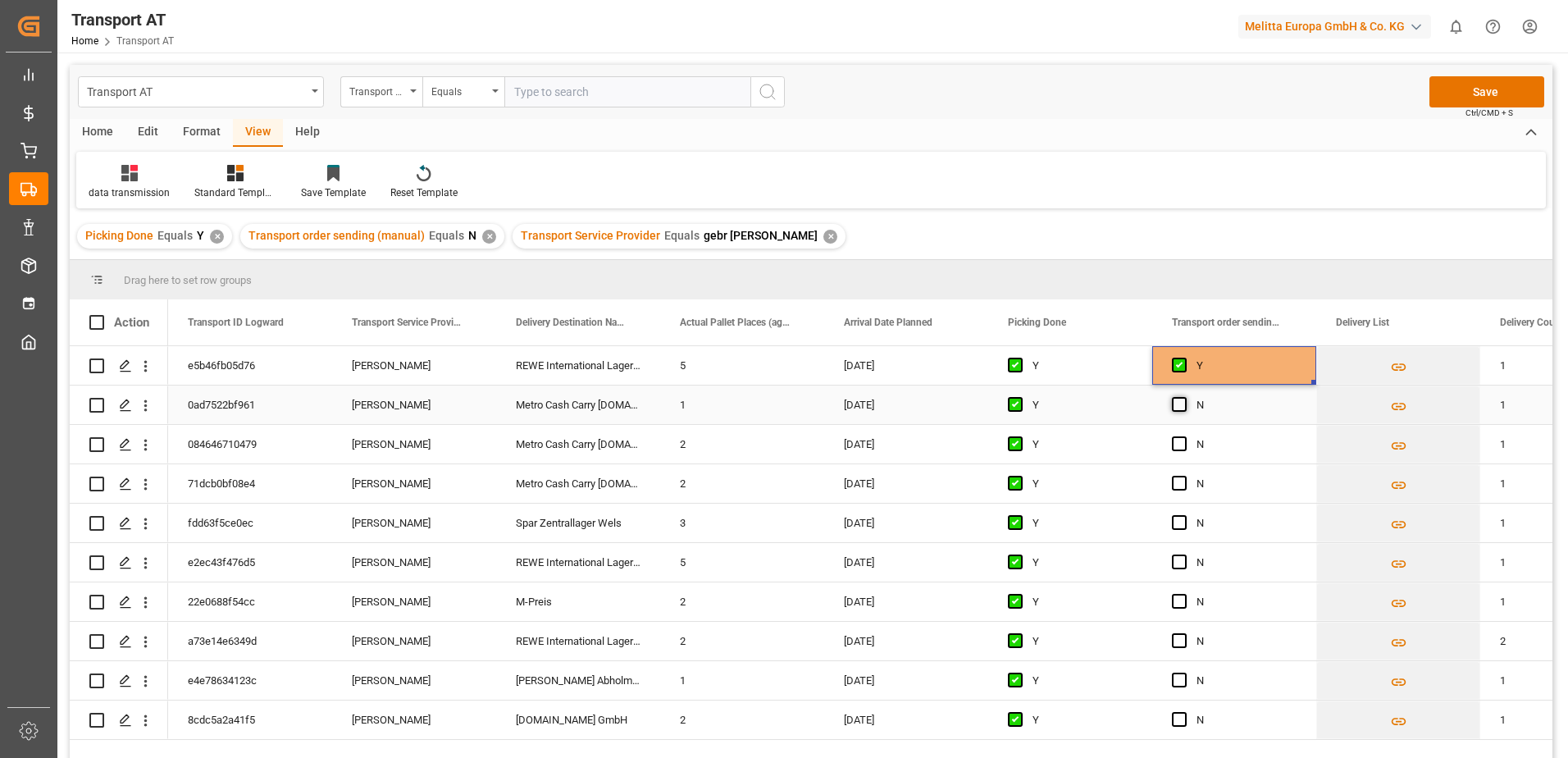
click at [1178, 399] on span "Press SPACE to select this row." at bounding box center [1179, 404] width 15 height 15
click at [1184, 397] on input "Press SPACE to select this row." at bounding box center [1184, 397] width 0 height 0
click at [1180, 432] on div "Press SPACE to select this row." at bounding box center [1183, 444] width 24 height 38
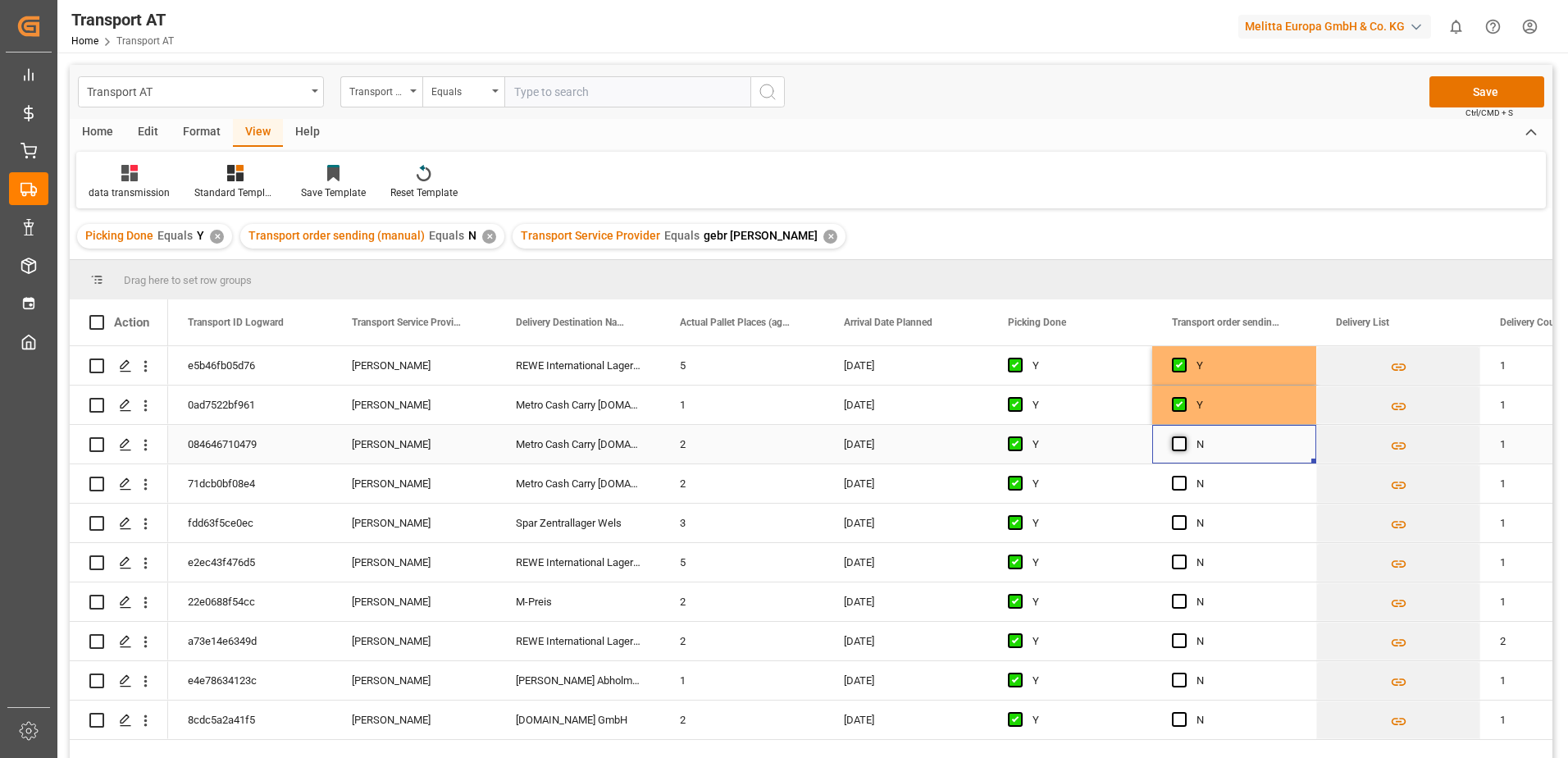
click at [1178, 444] on span "Press SPACE to select this row." at bounding box center [1179, 443] width 15 height 15
click at [1184, 436] on input "Press SPACE to select this row." at bounding box center [1184, 436] width 0 height 0
click at [1179, 476] on div "Press SPACE to select this row." at bounding box center [1183, 484] width 24 height 38
drag, startPoint x: 1177, startPoint y: 487, endPoint x: 1179, endPoint y: 511, distance: 24.1
click at [1177, 488] on span "Press SPACE to select this row." at bounding box center [1179, 482] width 15 height 15
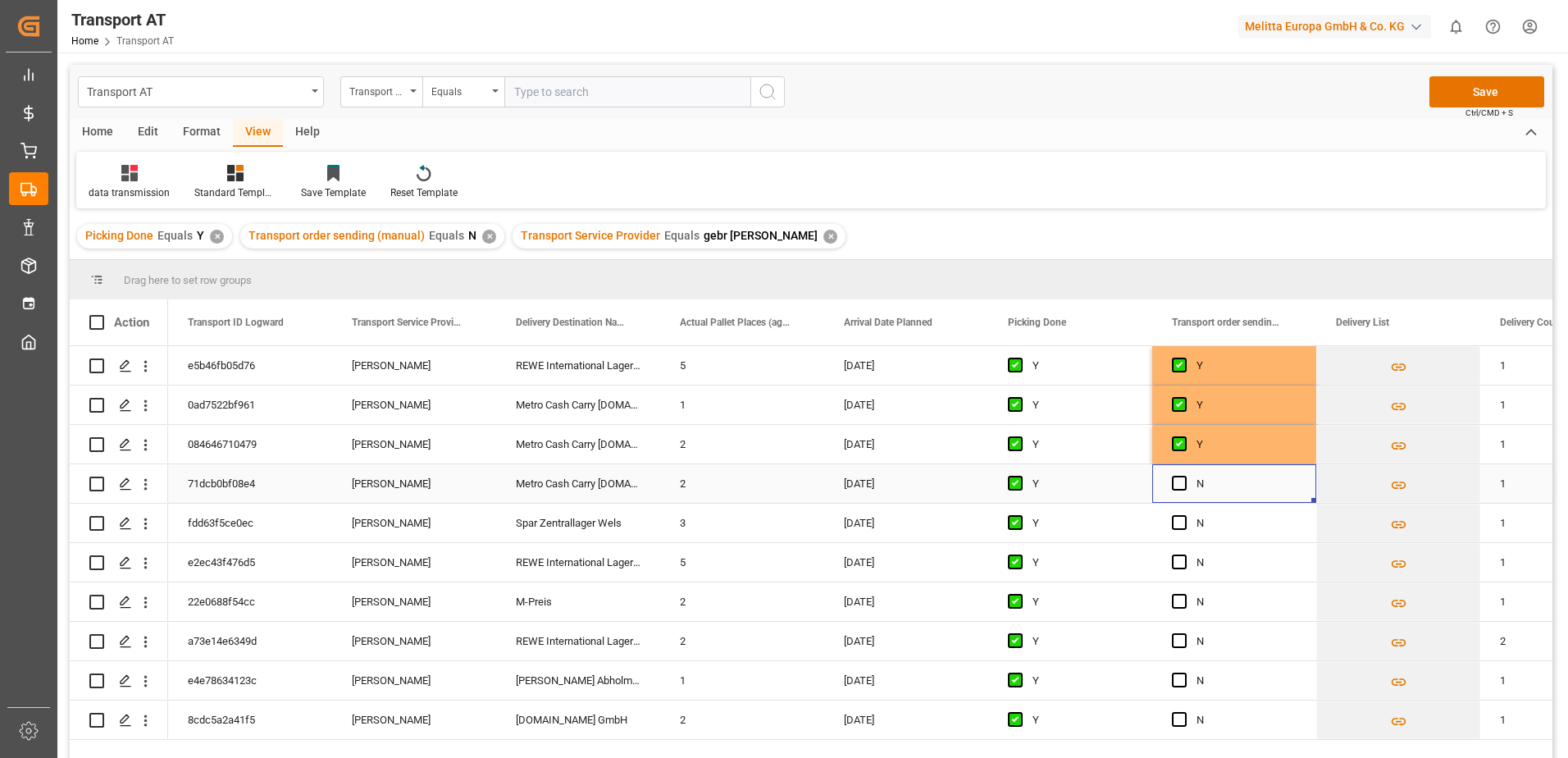
click at [1184, 475] on input "Press SPACE to select this row." at bounding box center [1184, 475] width 0 height 0
click at [1179, 530] on span "Press SPACE to select this row." at bounding box center [1179, 522] width 15 height 15
click at [1184, 515] on input "Press SPACE to select this row." at bounding box center [1184, 515] width 0 height 0
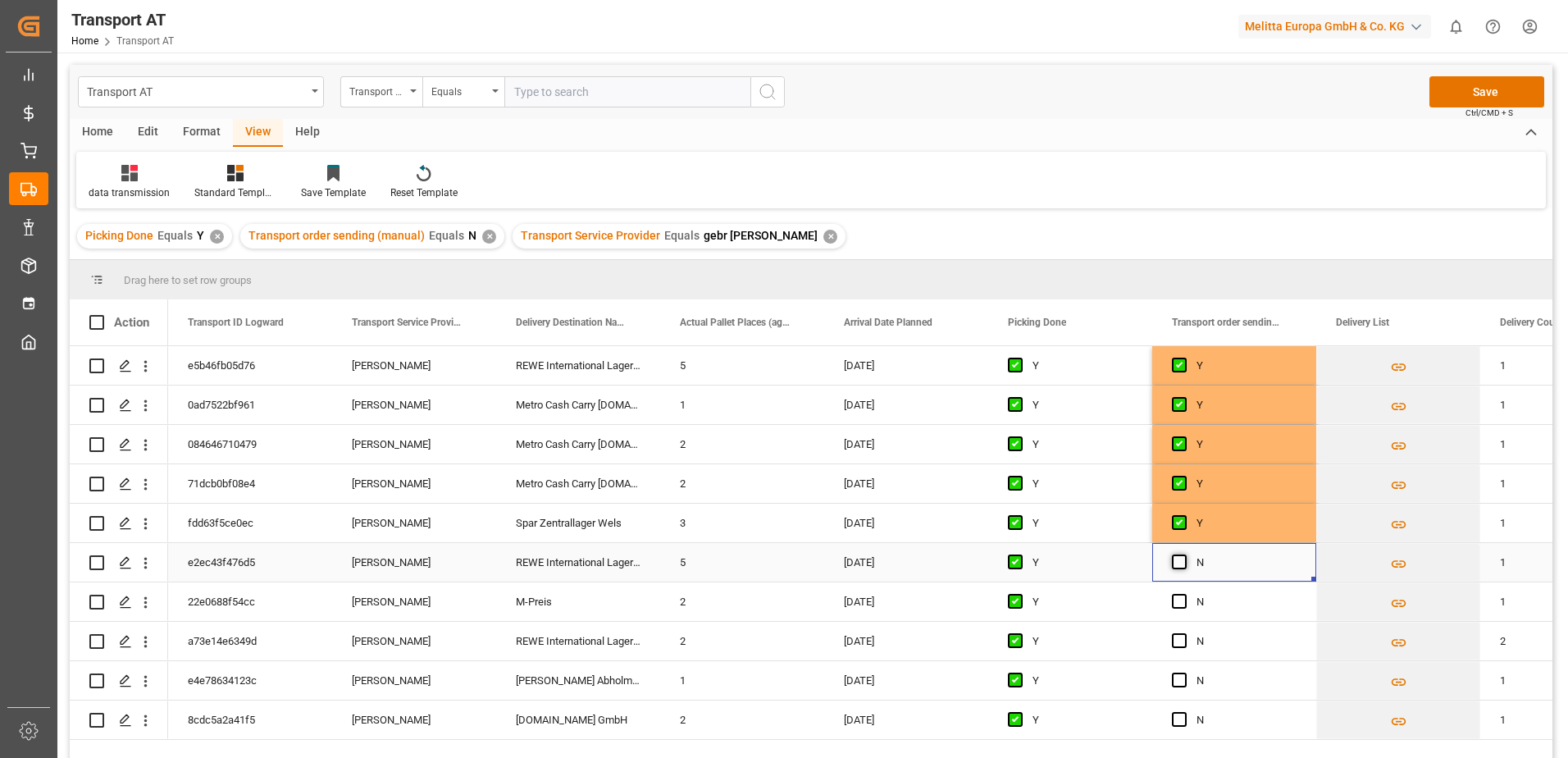
click at [1179, 561] on span "Press SPACE to select this row." at bounding box center [1179, 561] width 15 height 15
click at [1184, 554] on input "Press SPACE to select this row." at bounding box center [1184, 554] width 0 height 0
drag, startPoint x: 1176, startPoint y: 604, endPoint x: 1178, endPoint y: 621, distance: 17.1
click at [1176, 606] on span "Press SPACE to select this row." at bounding box center [1179, 601] width 15 height 15
click at [1184, 594] on input "Press SPACE to select this row." at bounding box center [1184, 594] width 0 height 0
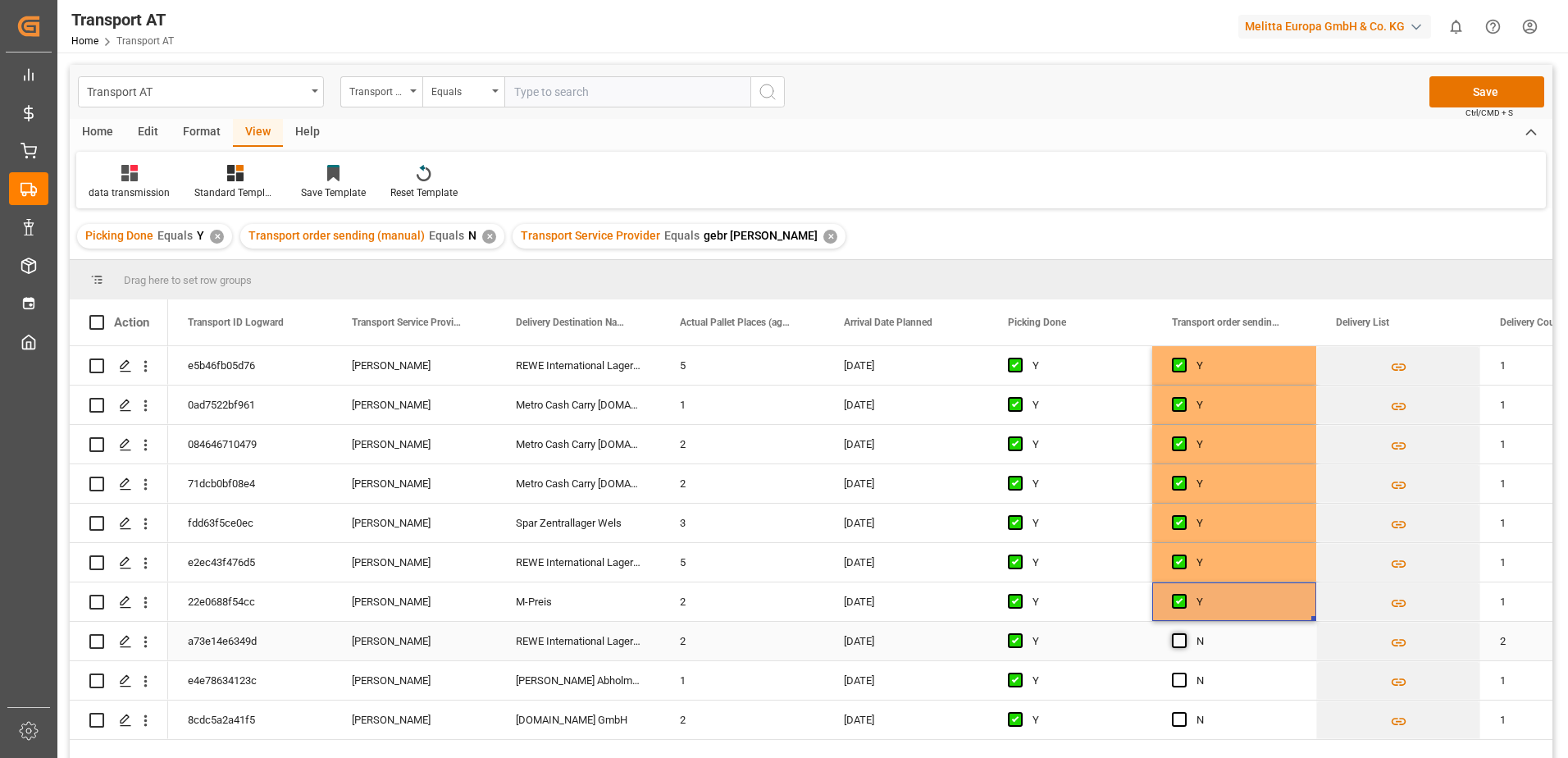
click at [1176, 641] on span "Press SPACE to select this row." at bounding box center [1179, 640] width 15 height 15
click at [1184, 633] on input "Press SPACE to select this row." at bounding box center [1184, 633] width 0 height 0
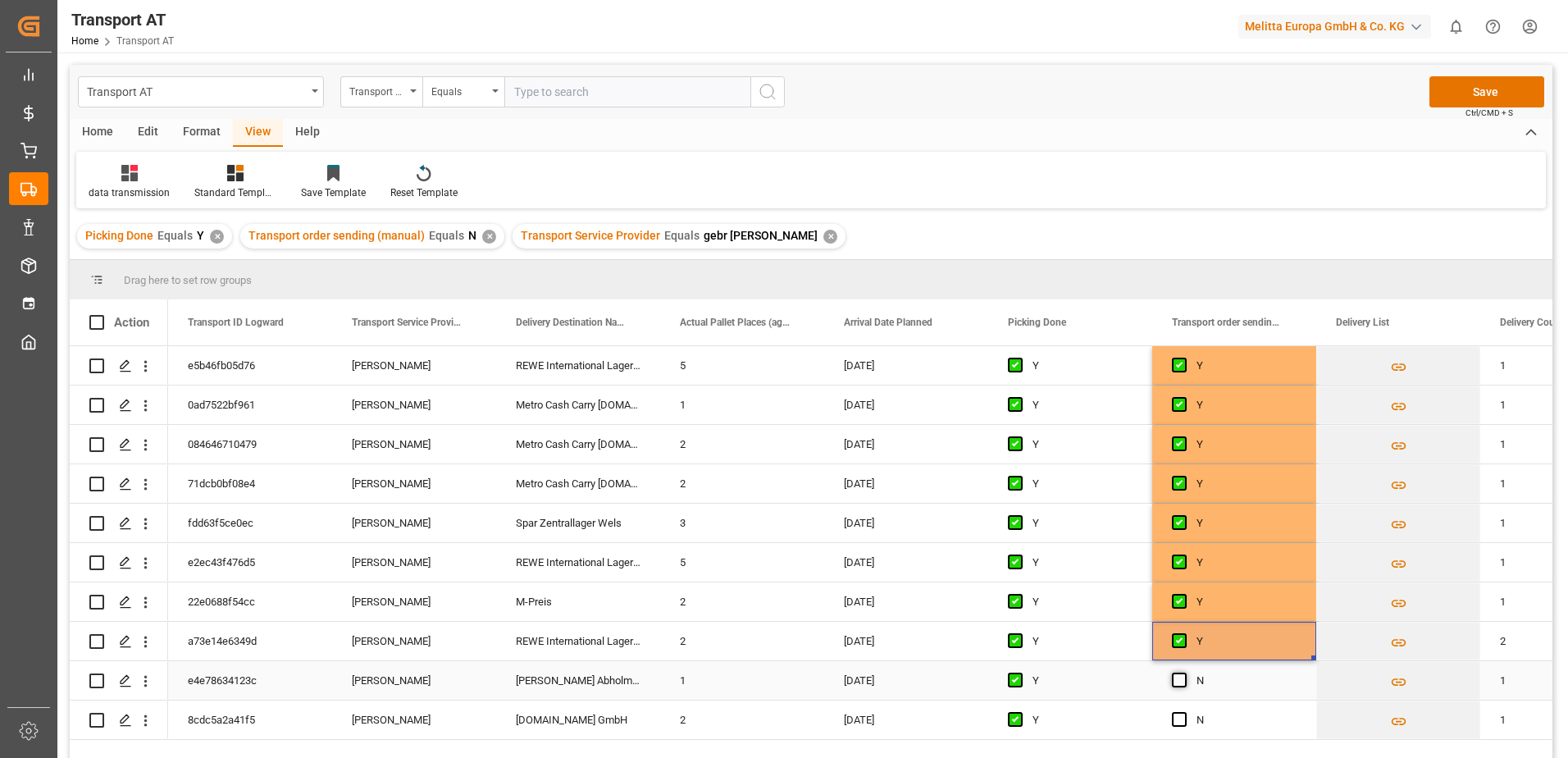
click at [1181, 683] on span "Press SPACE to select this row." at bounding box center [1179, 680] width 15 height 15
click at [1184, 673] on input "Press SPACE to select this row." at bounding box center [1184, 673] width 0 height 0
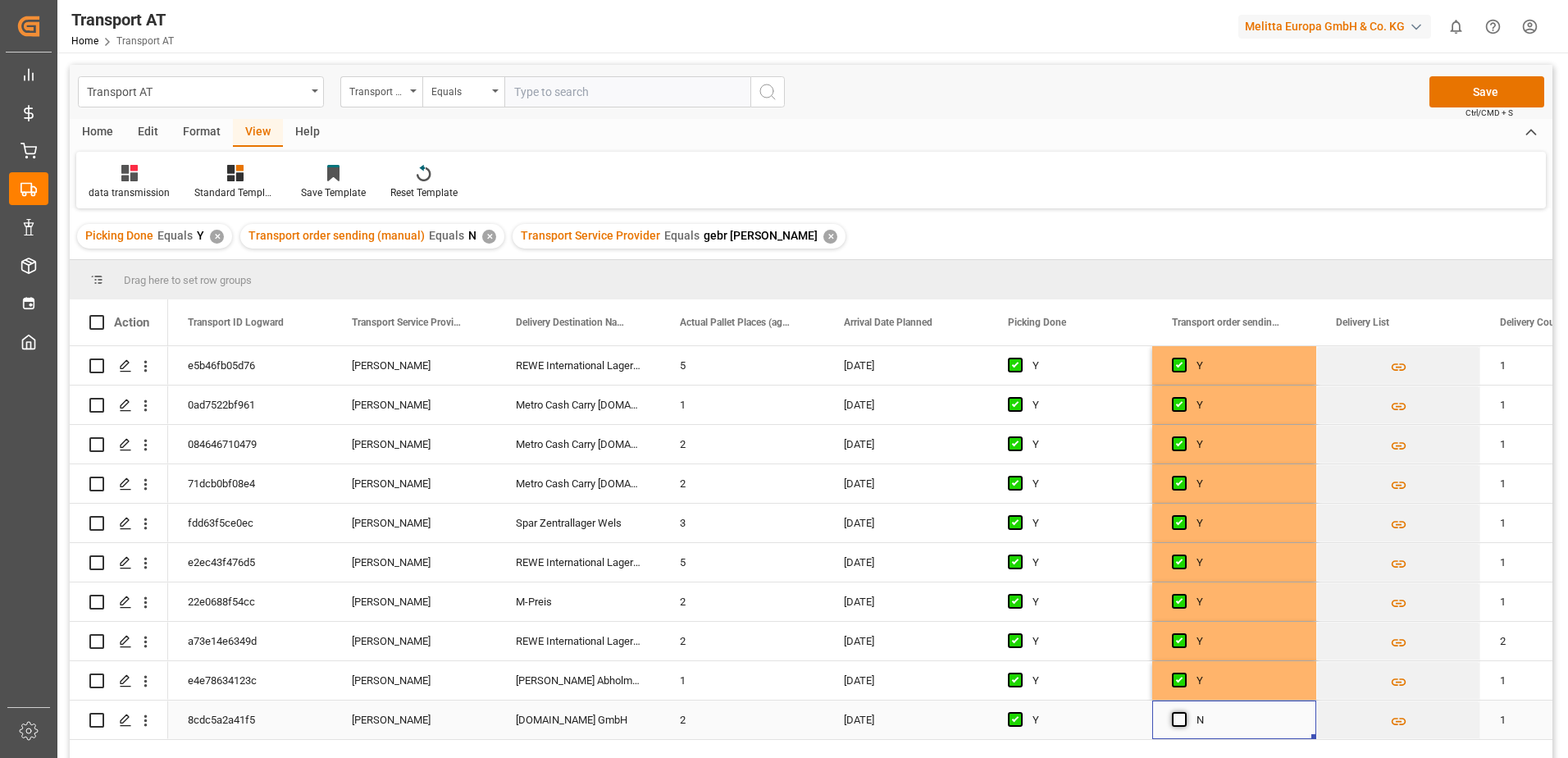
click at [1179, 720] on span "Press SPACE to select this row." at bounding box center [1179, 719] width 15 height 15
click at [1184, 712] on input "Press SPACE to select this row." at bounding box center [1184, 712] width 0 height 0
click at [1499, 97] on button "Save" at bounding box center [1486, 92] width 115 height 31
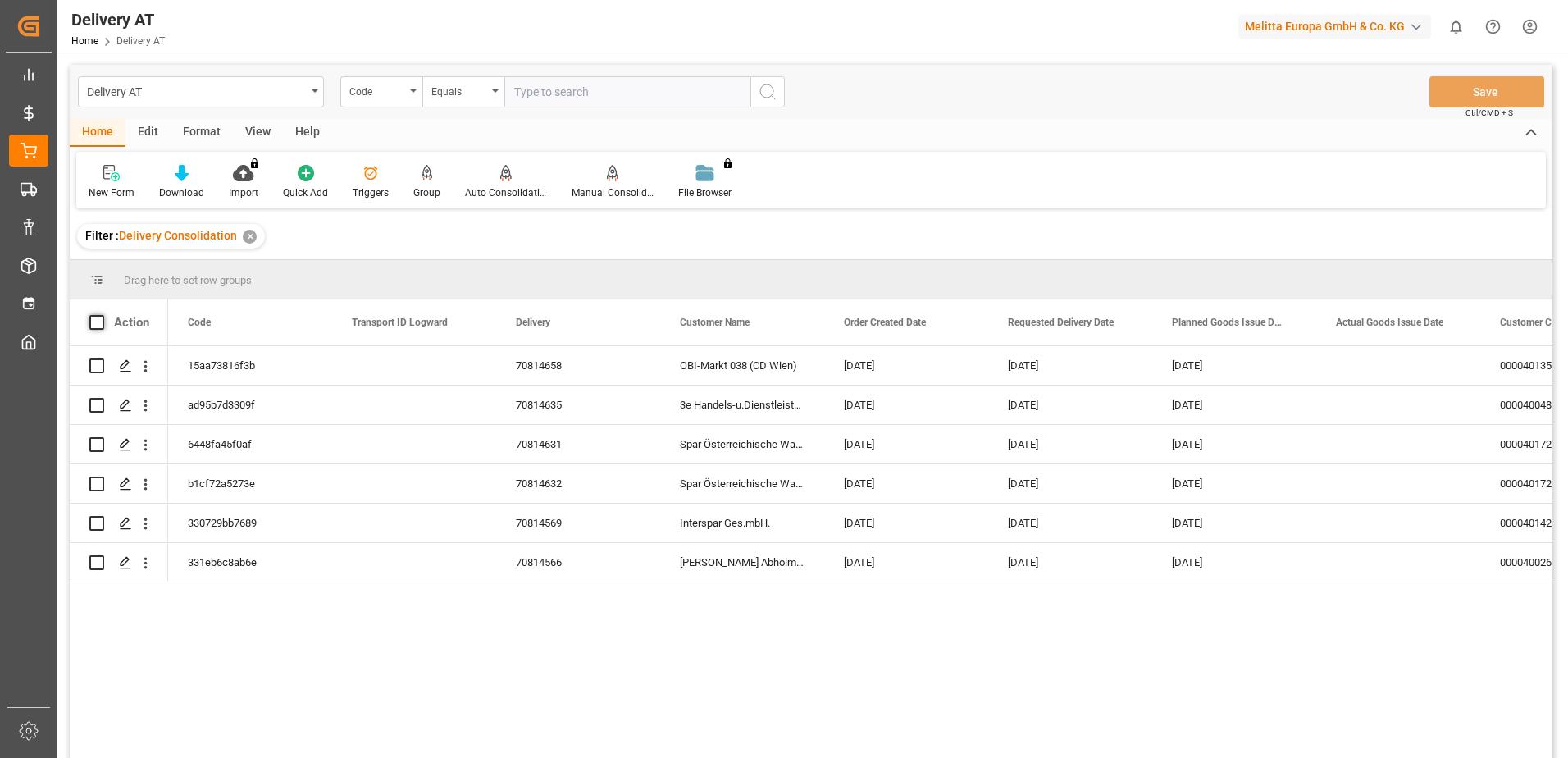
click at [97, 327] on span at bounding box center [97, 322] width 15 height 15
click at [102, 315] on input "checkbox" at bounding box center [102, 315] width 0 height 0
checkbox input "true"
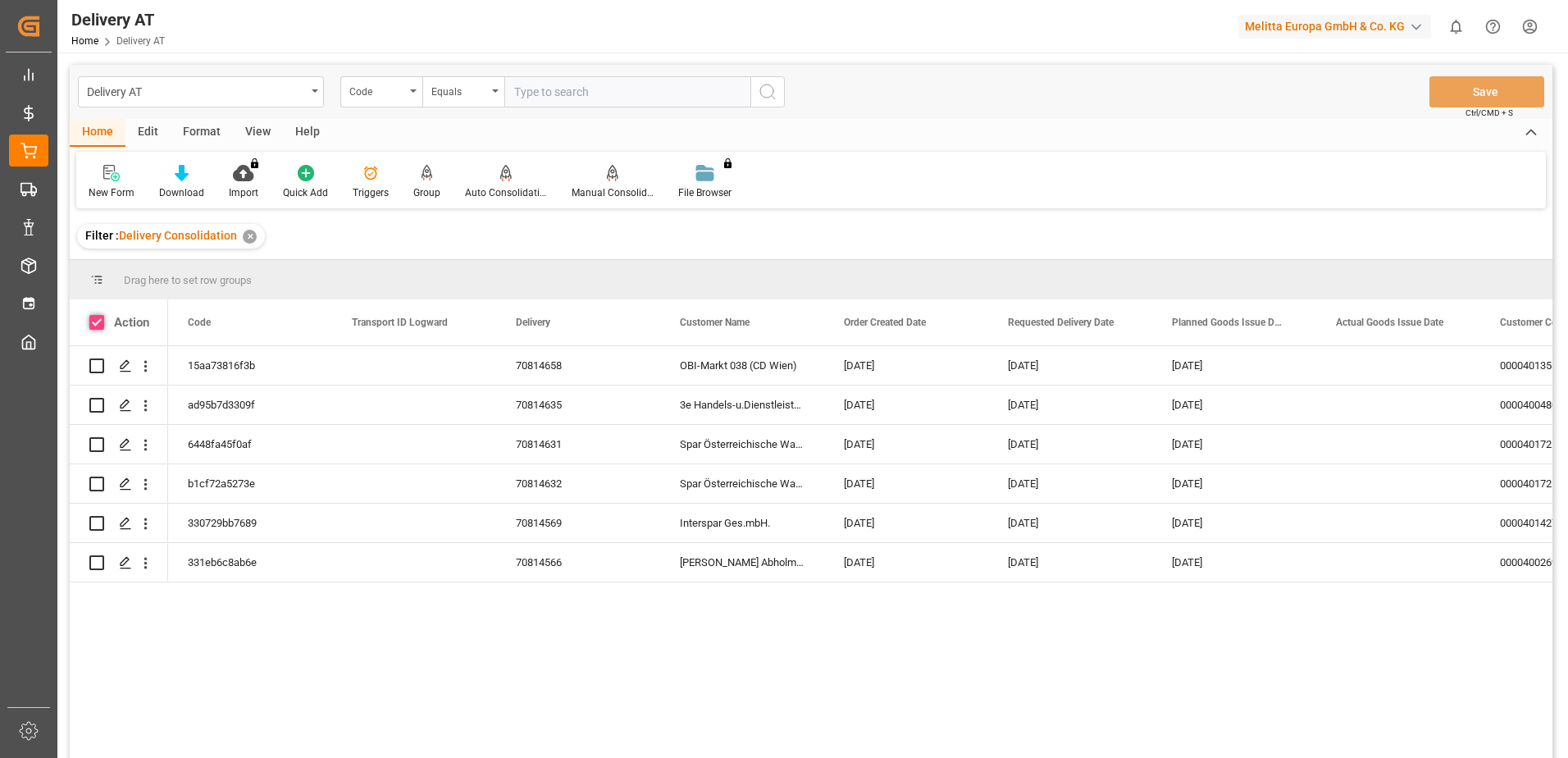
checkbox input "true"
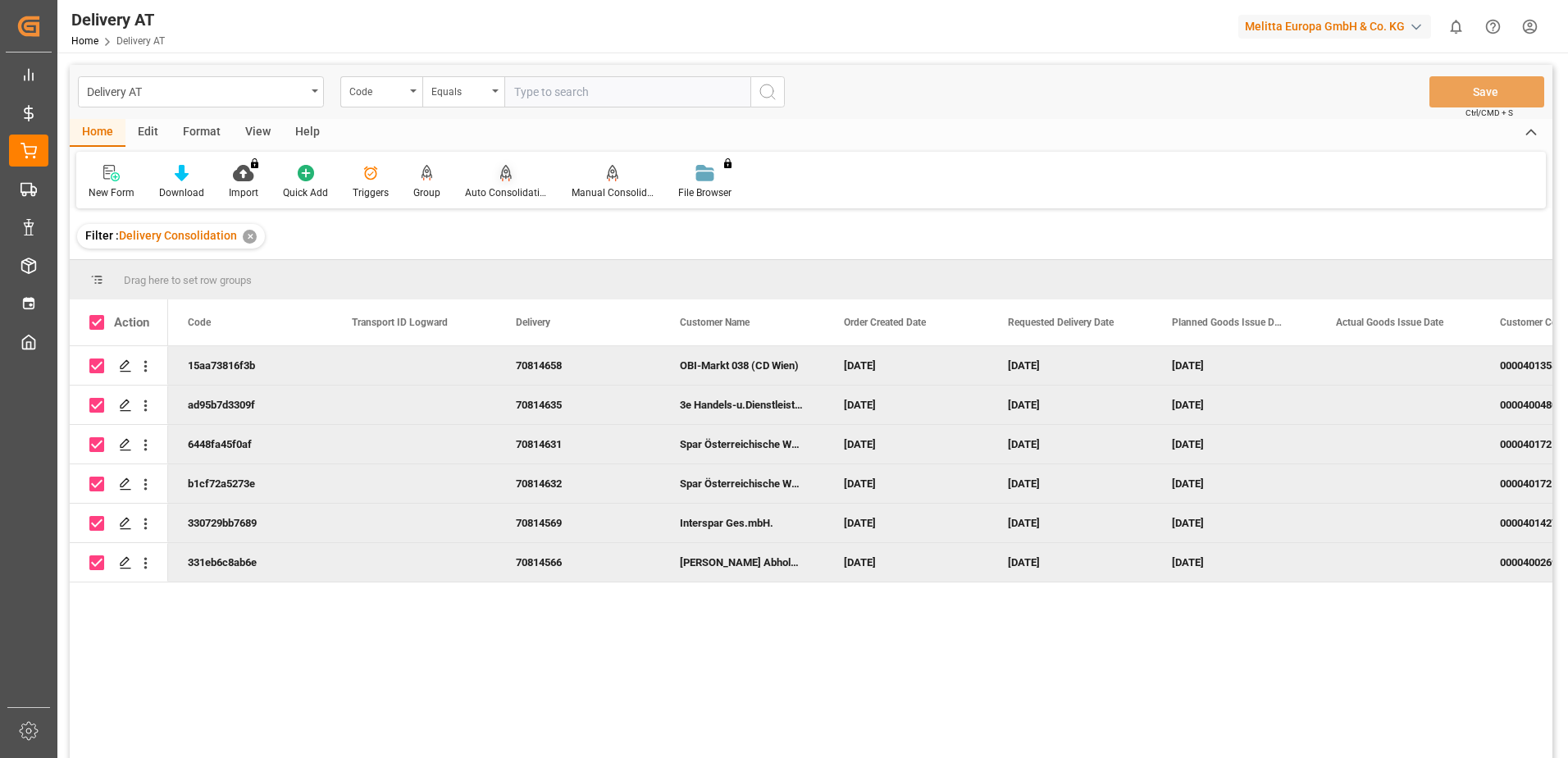
click at [501, 180] on icon at bounding box center [506, 173] width 12 height 16
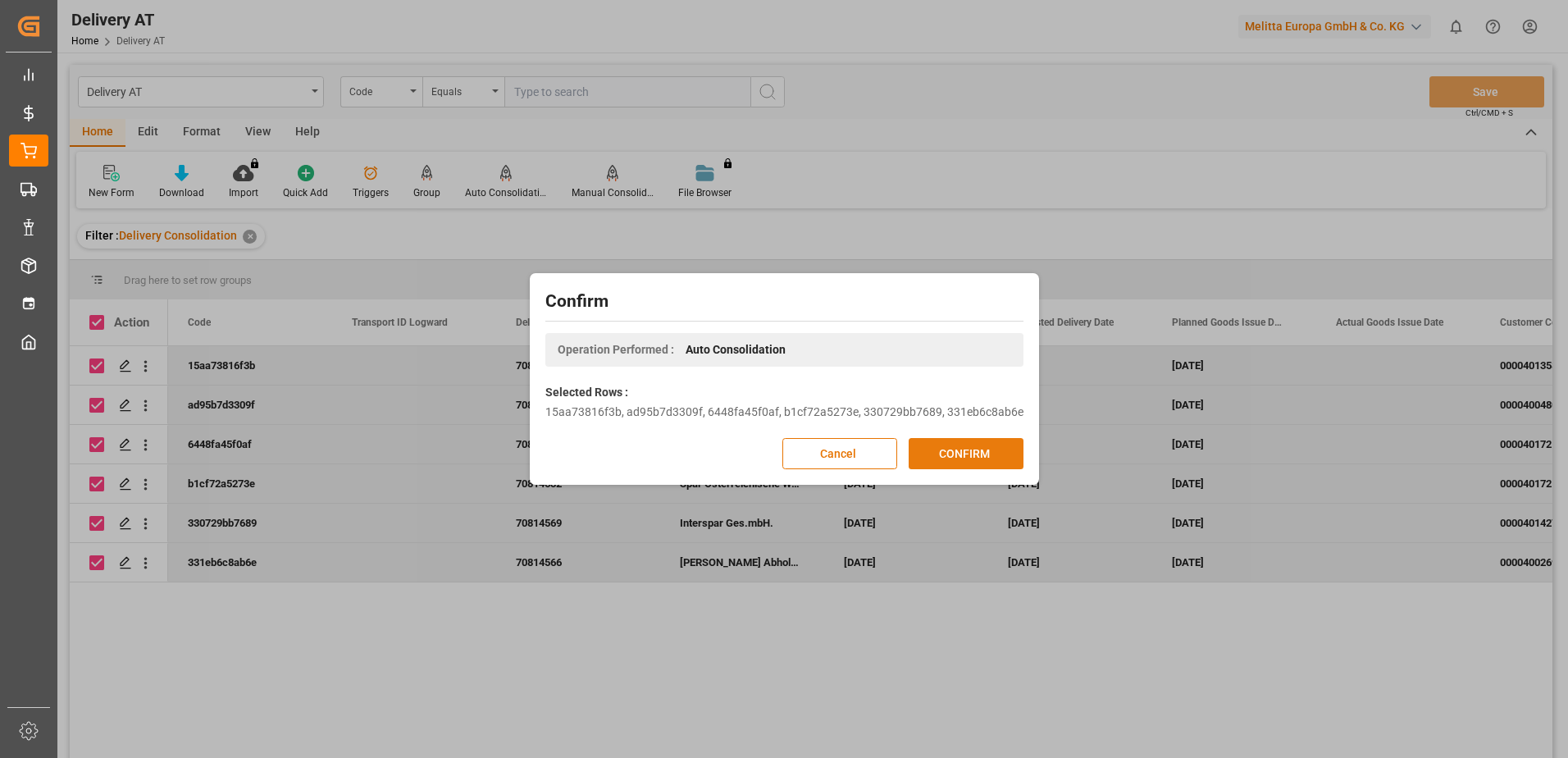
click at [945, 450] on button "CONFIRM" at bounding box center [966, 453] width 115 height 31
